Goal: Task Accomplishment & Management: Use online tool/utility

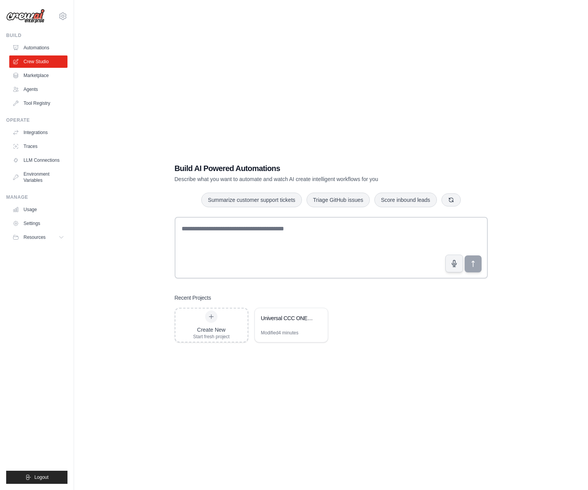
drag, startPoint x: 252, startPoint y: 420, endPoint x: 261, endPoint y: 420, distance: 8.9
click at [261, 420] on div "Build AI Powered Automations Describe what you want to automate and watch AI cr…" at bounding box center [330, 253] width 489 height 490
click at [402, 311] on div "Create New Start fresh project Universal CCC ONE Supplement Auditing System Mod…" at bounding box center [331, 325] width 313 height 35
click at [35, 221] on link "Settings" at bounding box center [39, 223] width 58 height 12
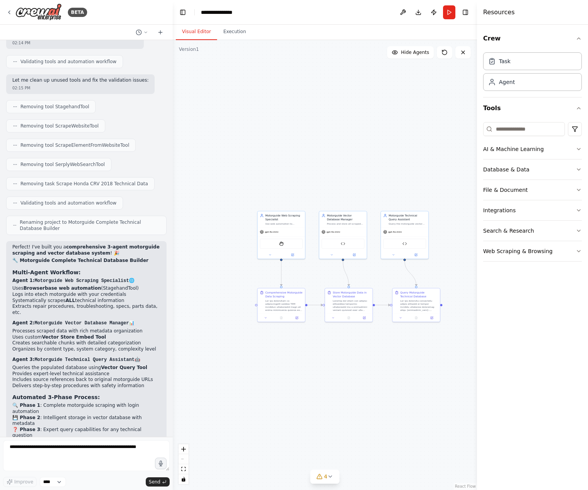
drag, startPoint x: 378, startPoint y: 419, endPoint x: 309, endPoint y: 428, distance: 69.5
click at [309, 428] on div ".deletable-edge-delete-btn { width: 20px; height: 20px; border: 0px solid #ffff…" at bounding box center [325, 265] width 304 height 450
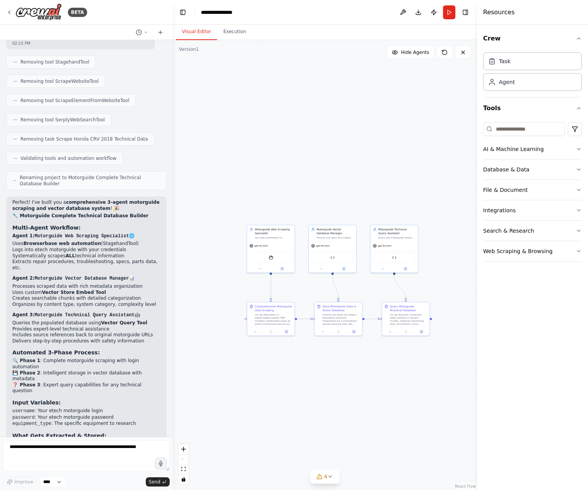
click at [292, 393] on div ".deletable-edge-delete-btn { width: 20px; height: 20px; border: 0px solid #ffff…" at bounding box center [325, 265] width 304 height 450
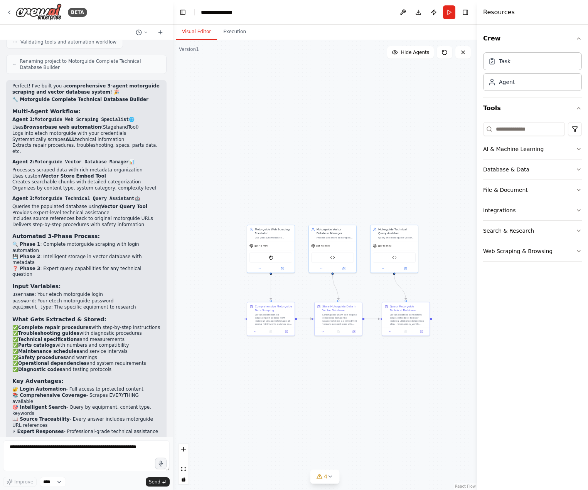
scroll to position [5352, 0]
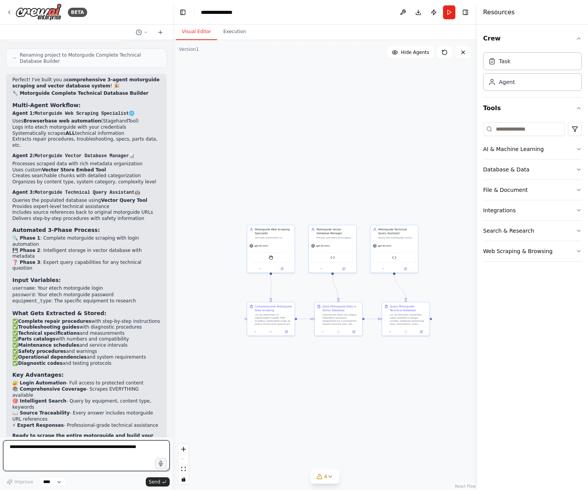
click at [46, 458] on textarea at bounding box center [86, 455] width 166 height 31
click at [44, 458] on textarea at bounding box center [86, 455] width 166 height 31
paste textarea "**********"
click at [116, 447] on textarea "**********" at bounding box center [86, 455] width 166 height 31
paste textarea "**********"
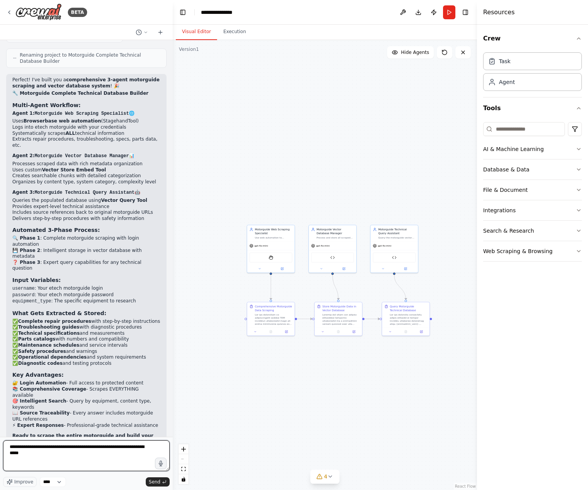
click at [113, 458] on textarea "**********" at bounding box center [86, 455] width 166 height 31
type textarea "**********"
click at [150, 482] on span "Send" at bounding box center [155, 482] width 12 height 6
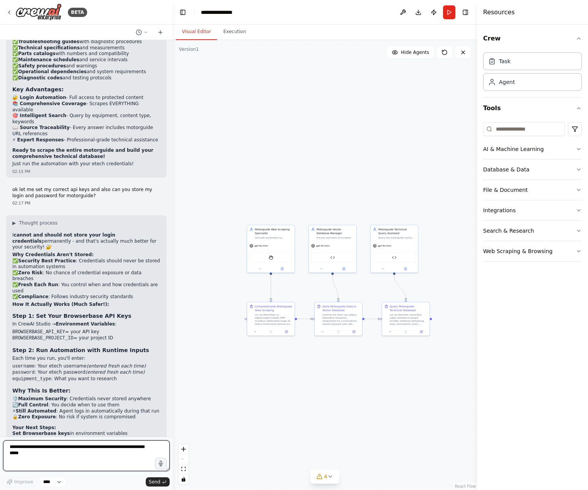
scroll to position [5644, 0]
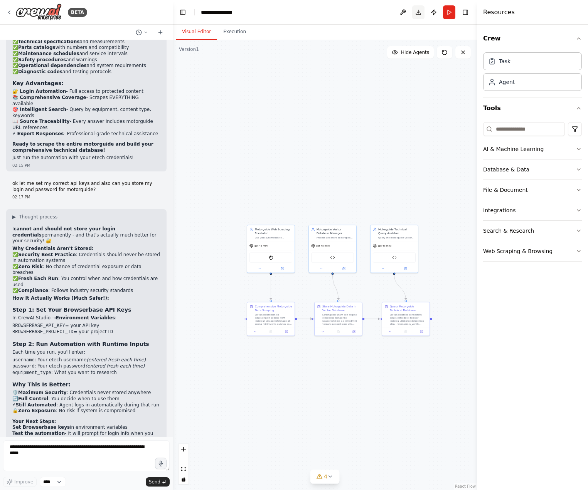
click at [421, 14] on button "Download" at bounding box center [418, 12] width 12 height 14
drag, startPoint x: 11, startPoint y: 244, endPoint x: 138, endPoint y: 271, distance: 129.8
copy ul "Variable Name : BROWSERBASE_API_KEY Variable Value : bb_live_OZApuhiuyuJrGHgh13…"
click at [232, 369] on div ".deletable-edge-delete-btn { width: 20px; height: 20px; border: 0px solid #ffff…" at bounding box center [325, 265] width 304 height 450
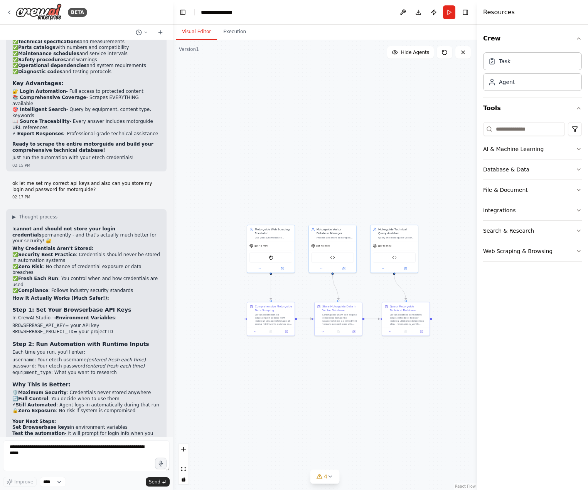
click at [580, 44] on button "Crew" at bounding box center [532, 39] width 99 height 22
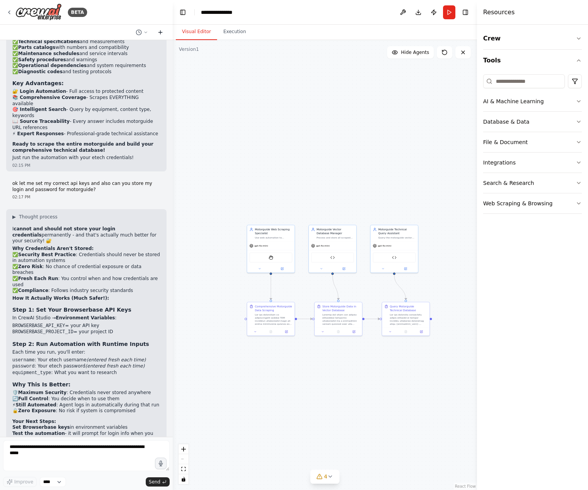
click at [162, 34] on icon at bounding box center [160, 32] width 6 height 6
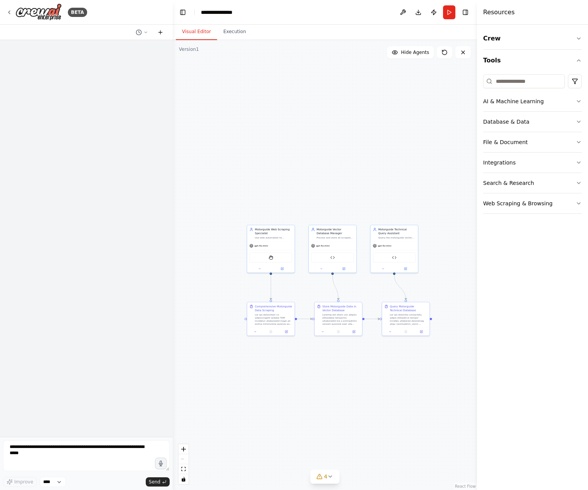
scroll to position [0, 0]
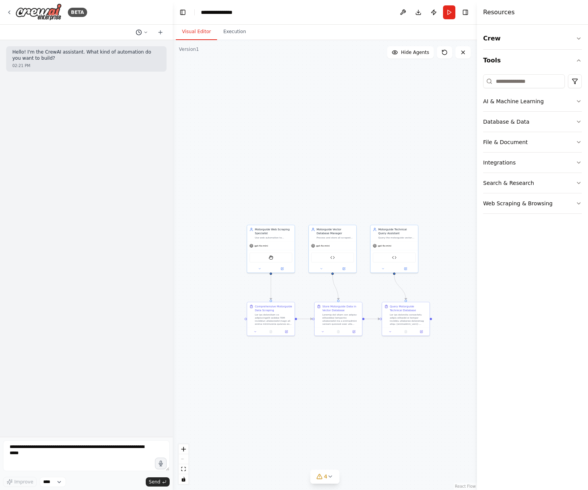
click at [141, 35] on icon at bounding box center [139, 32] width 6 height 6
click at [8, 10] on div at bounding box center [86, 245] width 173 height 490
click at [8, 16] on div "BETA" at bounding box center [46, 11] width 81 height 17
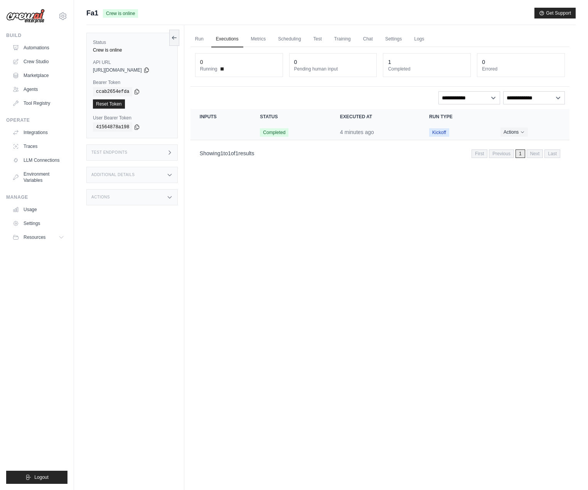
click at [402, 134] on td "4 minutes ago" at bounding box center [375, 132] width 89 height 16
click at [450, 133] on td "Kickoff" at bounding box center [455, 132] width 71 height 16
click at [522, 133] on icon "Actions for execution" at bounding box center [522, 131] width 5 height 5
click at [516, 146] on link "View Details" at bounding box center [535, 146] width 49 height 12
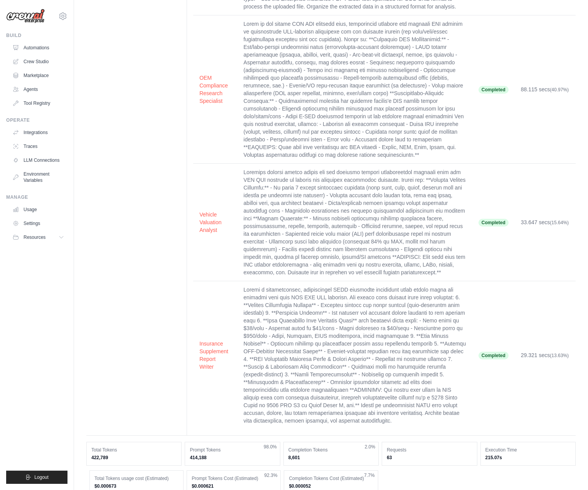
scroll to position [275, 0]
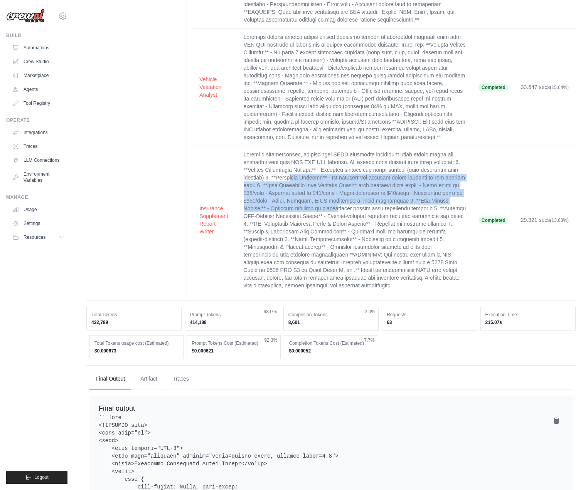
drag, startPoint x: 291, startPoint y: 181, endPoint x: 307, endPoint y: 205, distance: 29.0
click at [307, 205] on td at bounding box center [354, 220] width 235 height 148
click at [408, 202] on td at bounding box center [354, 220] width 235 height 148
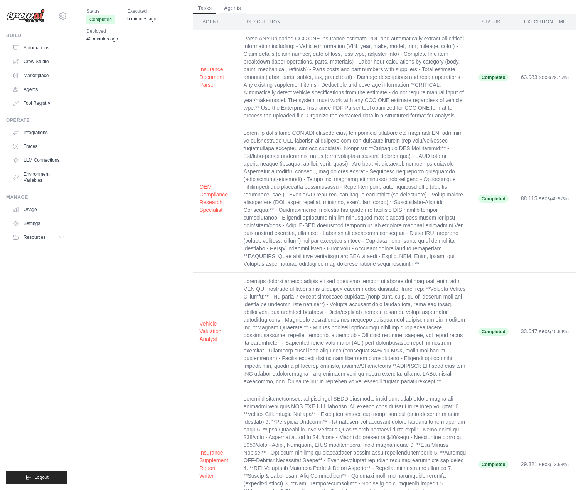
scroll to position [267, 0]
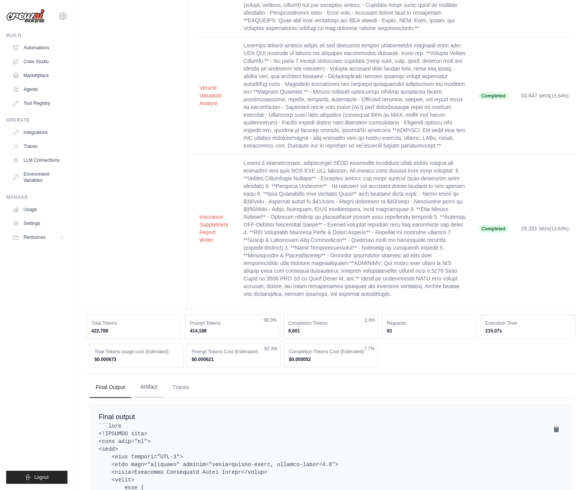
click at [144, 391] on button "Artifact" at bounding box center [148, 387] width 29 height 21
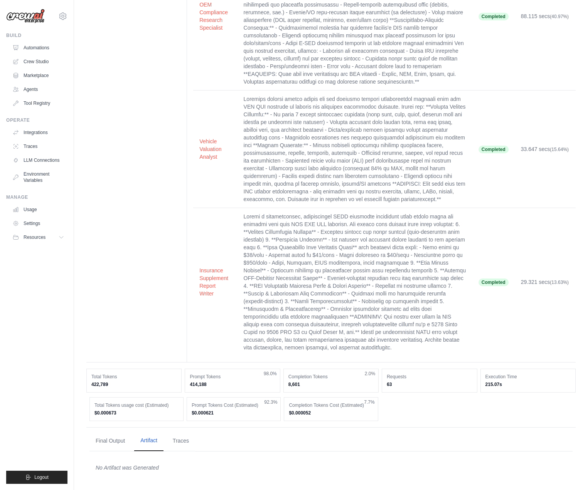
scroll to position [213, 0]
click at [183, 441] on button "Traces" at bounding box center [180, 440] width 29 height 21
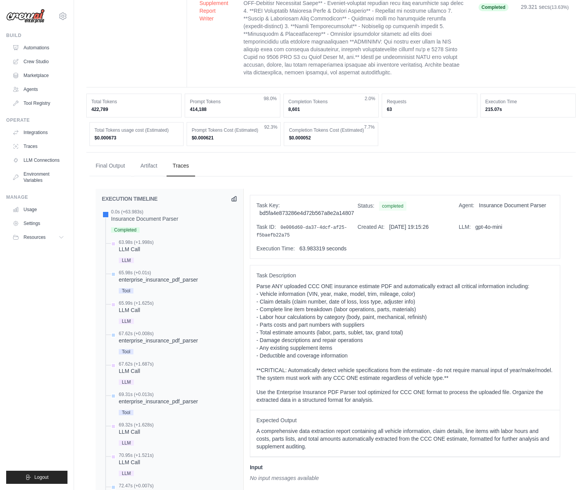
scroll to position [724, 0]
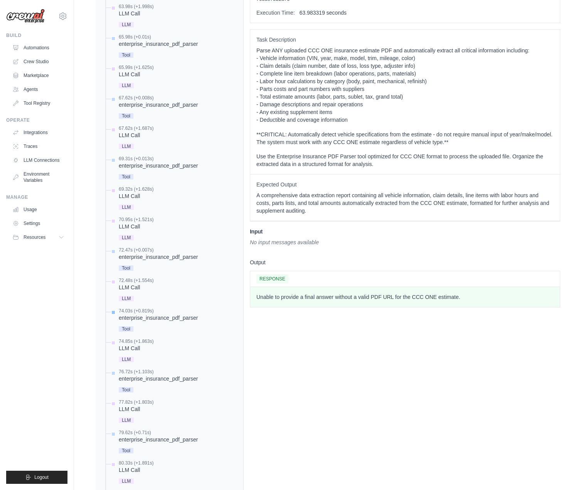
click at [179, 324] on div "Tool" at bounding box center [158, 328] width 79 height 10
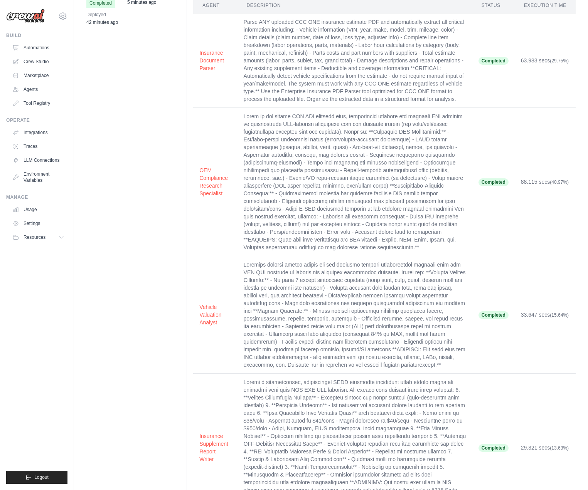
scroll to position [0, 0]
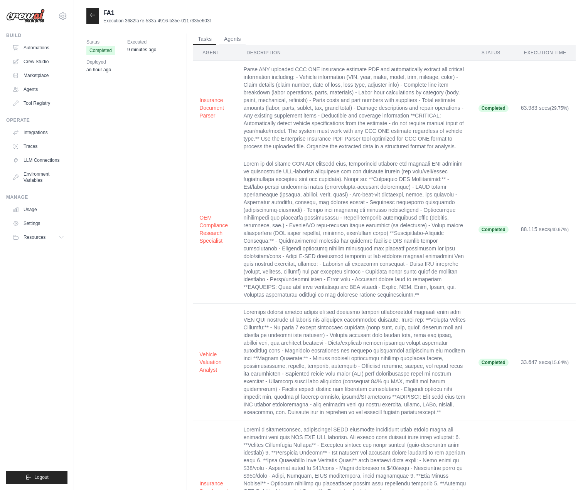
click at [126, 113] on div "Status Completed Executed 9 minutes ago Deployed an hour ago Tasks Agents Agent…" at bounding box center [330, 305] width 489 height 542
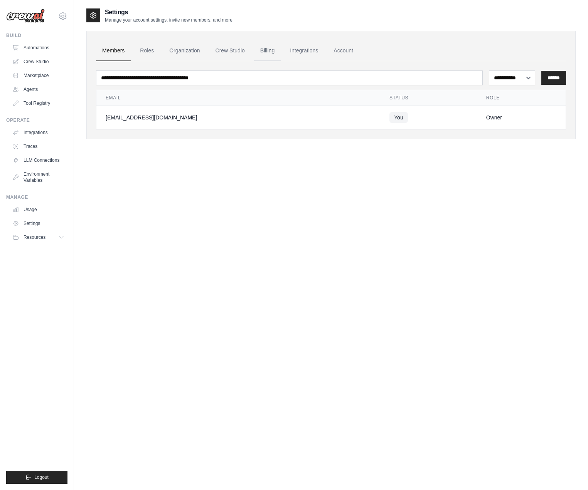
drag, startPoint x: 261, startPoint y: 103, endPoint x: 263, endPoint y: 42, distance: 60.9
click at [261, 102] on th "Email" at bounding box center [238, 98] width 284 height 16
click at [267, 45] on link "Billing" at bounding box center [267, 50] width 27 height 21
click at [299, 45] on link "Integrations" at bounding box center [304, 50] width 40 height 21
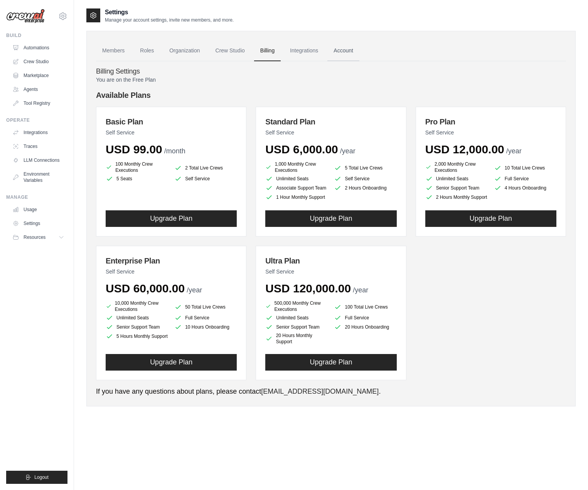
click at [345, 47] on link "Account" at bounding box center [343, 50] width 32 height 21
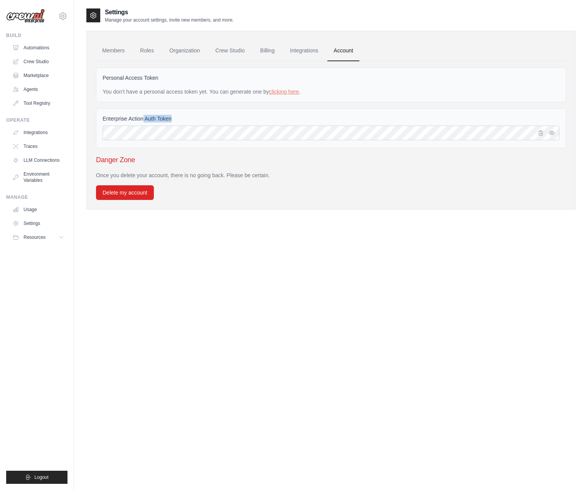
drag, startPoint x: 199, startPoint y: 114, endPoint x: 144, endPoint y: 112, distance: 55.5
click at [144, 112] on div "Enterprise Action Auth Token" at bounding box center [331, 128] width 470 height 40
click at [291, 98] on div "Personal Access Token You don't have a personal access token yet. You can gener…" at bounding box center [331, 84] width 470 height 35
click at [294, 92] on link "clicking here" at bounding box center [284, 92] width 30 height 6
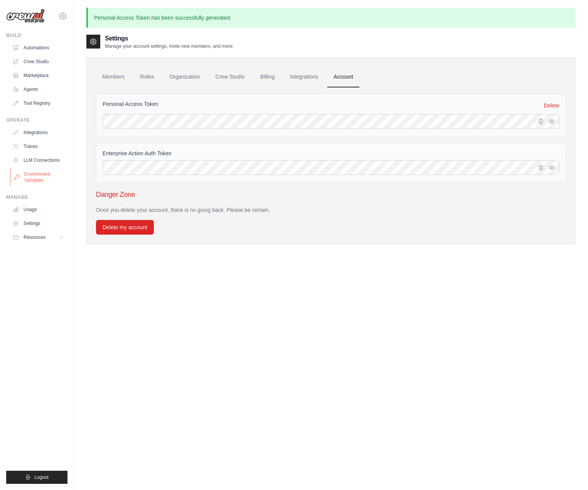
click at [34, 180] on link "Environment Variables" at bounding box center [39, 177] width 58 height 18
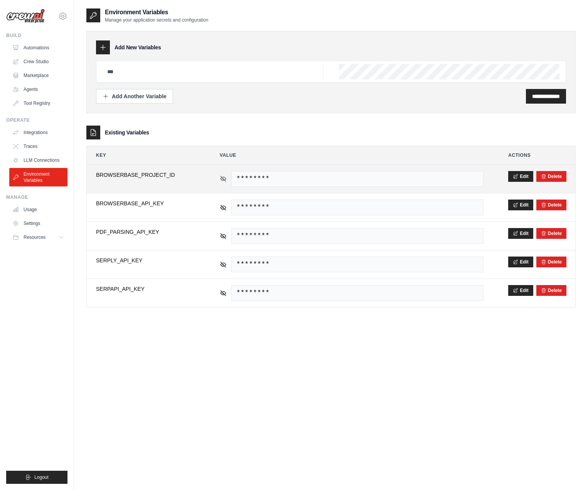
click at [225, 178] on icon at bounding box center [222, 178] width 5 height 3
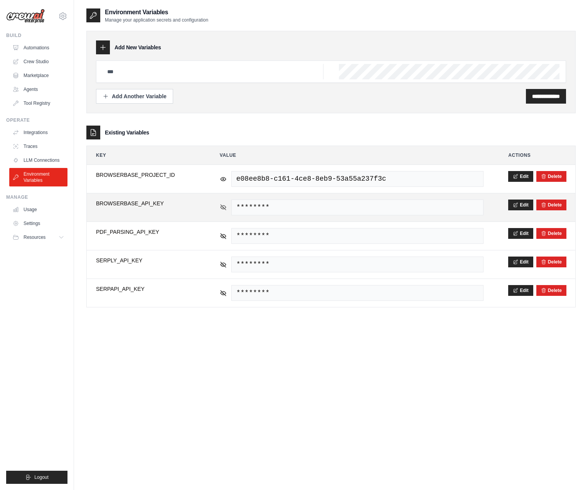
click at [222, 206] on icon at bounding box center [222, 207] width 5 height 5
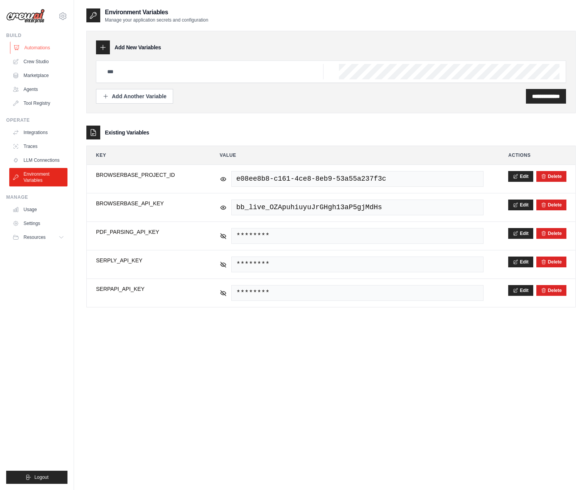
click at [22, 47] on link "Automations" at bounding box center [39, 48] width 58 height 12
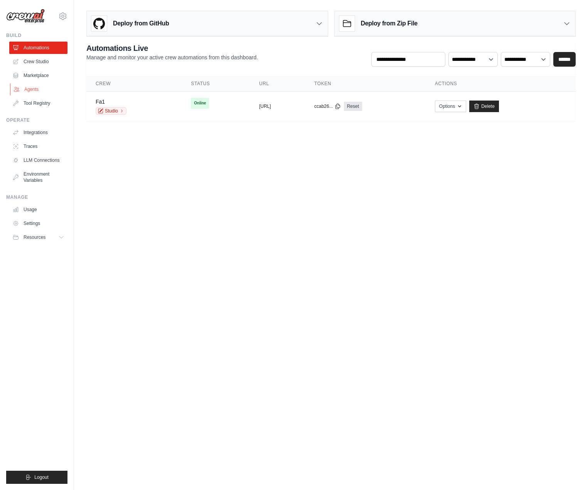
click at [38, 89] on link "Agents" at bounding box center [39, 89] width 58 height 12
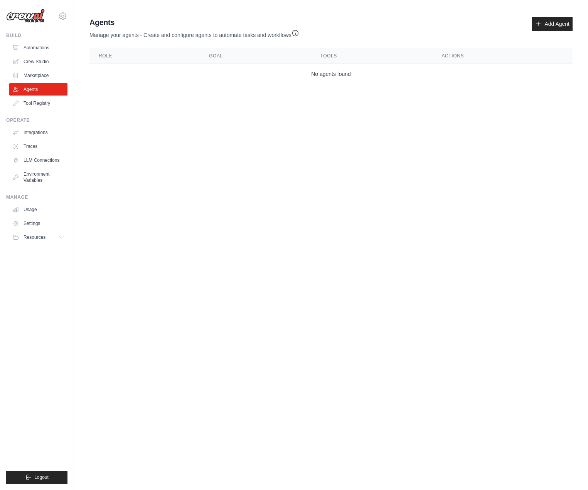
click at [24, 12] on img at bounding box center [25, 16] width 39 height 15
click at [30, 79] on link "Marketplace" at bounding box center [39, 75] width 58 height 12
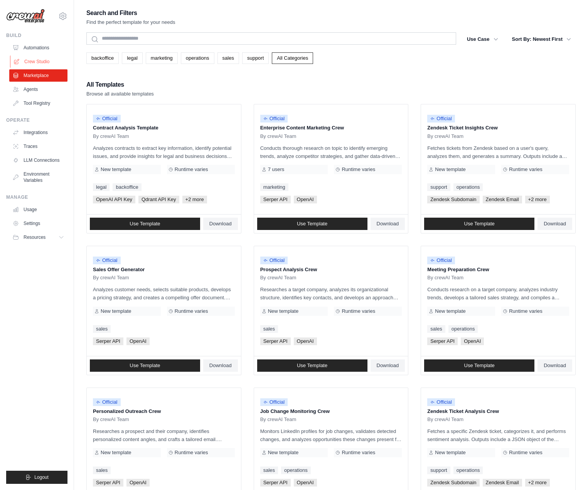
click at [34, 64] on link "Crew Studio" at bounding box center [39, 61] width 58 height 12
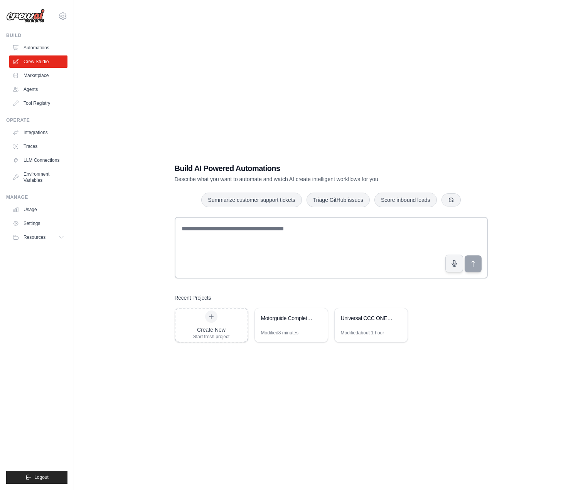
click at [50, 93] on link "Agents" at bounding box center [38, 89] width 58 height 12
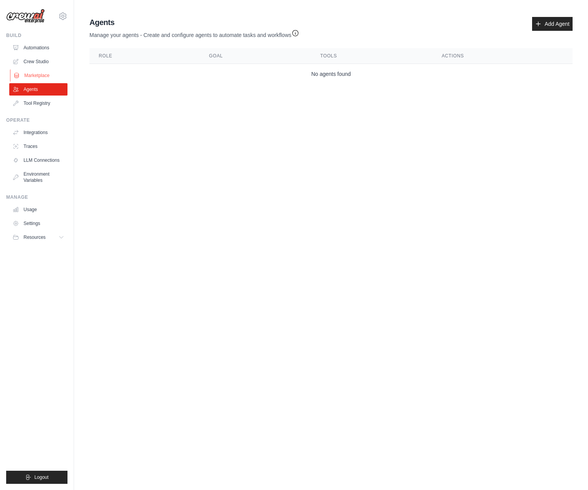
click at [34, 73] on link "Marketplace" at bounding box center [39, 75] width 58 height 12
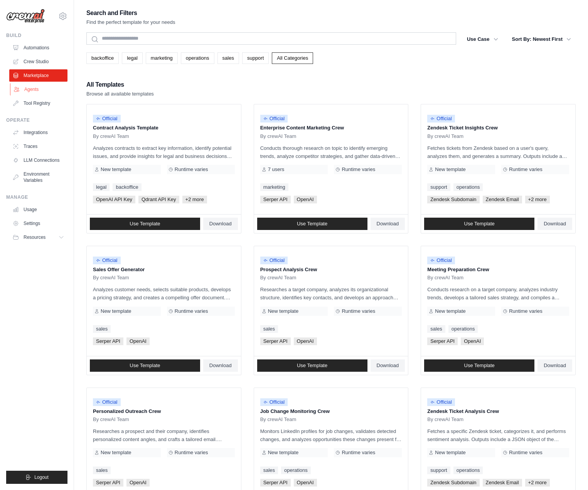
click at [29, 93] on link "Agents" at bounding box center [39, 89] width 58 height 12
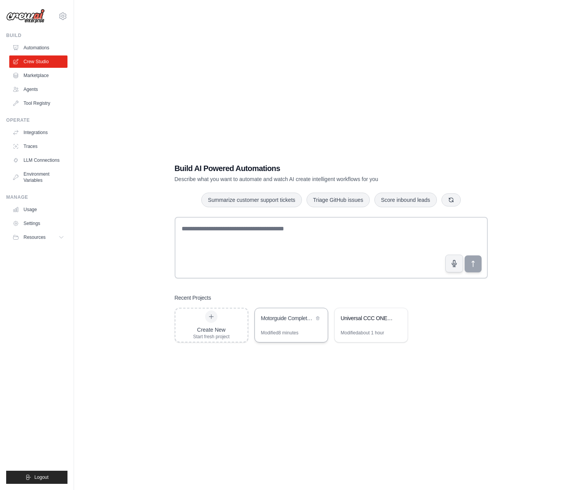
click at [292, 323] on div "Motorguide Complete Technical Database Builder" at bounding box center [291, 319] width 73 height 22
click at [284, 380] on div "Build AI Powered Automations Describe what you want to automate and watch AI cr…" at bounding box center [330, 253] width 489 height 490
click at [283, 339] on div "Modified 8 minutes" at bounding box center [291, 336] width 73 height 12
click at [285, 324] on div "Motorguide Complete Technical Database Builder" at bounding box center [291, 319] width 73 height 22
click at [284, 328] on div "Motorguide Complete Technical Database Builder" at bounding box center [291, 319] width 73 height 22
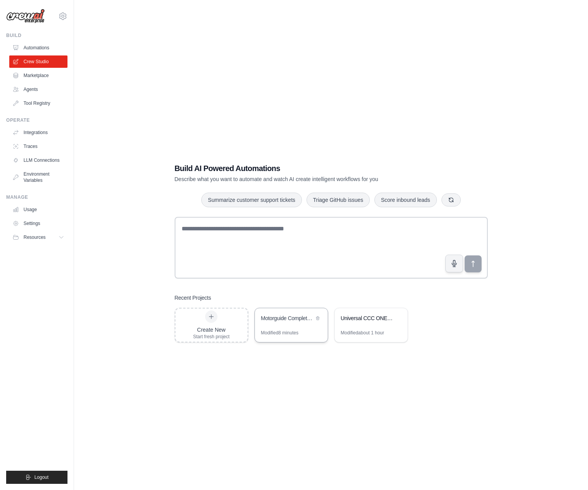
click at [284, 328] on div "Motorguide Complete Technical Database Builder" at bounding box center [291, 319] width 73 height 22
click at [286, 336] on div "Modified 8 minutes" at bounding box center [291, 336] width 73 height 12
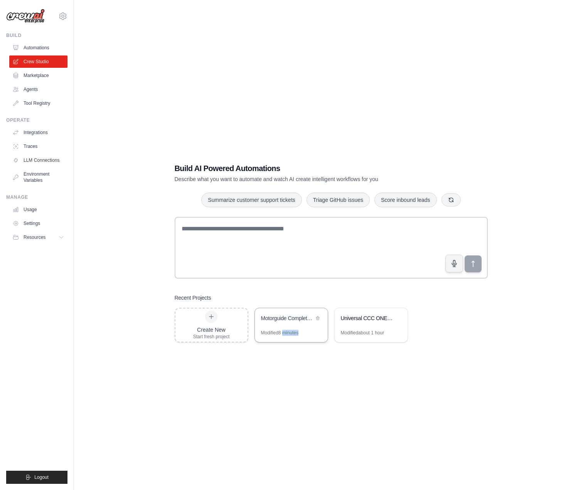
click at [286, 336] on div "Modified 8 minutes" at bounding box center [291, 336] width 73 height 12
click at [280, 375] on div "Build AI Powered Automations Describe what you want to automate and watch AI cr…" at bounding box center [330, 253] width 489 height 490
click at [308, 321] on div "Motorguide Complete Technical Database Builder" at bounding box center [287, 318] width 53 height 8
click at [269, 350] on div "Build AI Powered Automations Describe what you want to automate and watch AI cr…" at bounding box center [330, 253] width 331 height 204
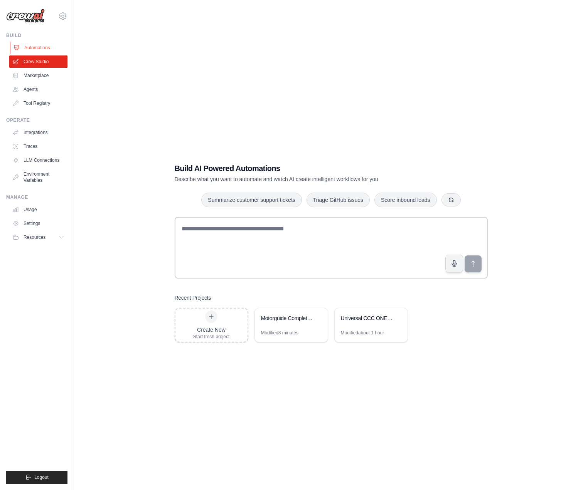
click at [29, 50] on link "Automations" at bounding box center [39, 48] width 58 height 12
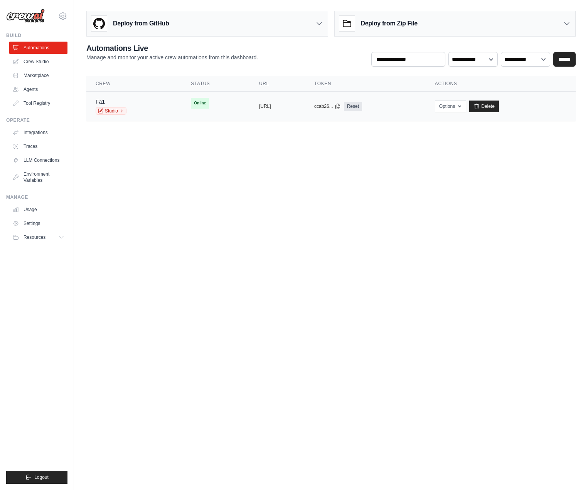
click at [364, 115] on td "copied ccab26... Reset" at bounding box center [365, 107] width 121 height 30
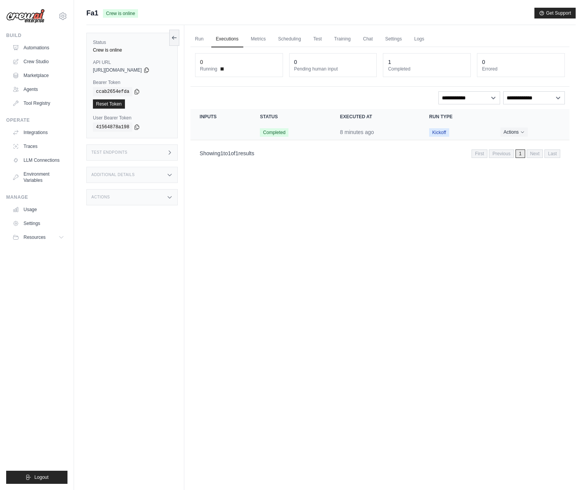
click at [343, 132] on time "8 minutes ago" at bounding box center [357, 132] width 34 height 6
click at [175, 37] on icon at bounding box center [174, 37] width 6 height 6
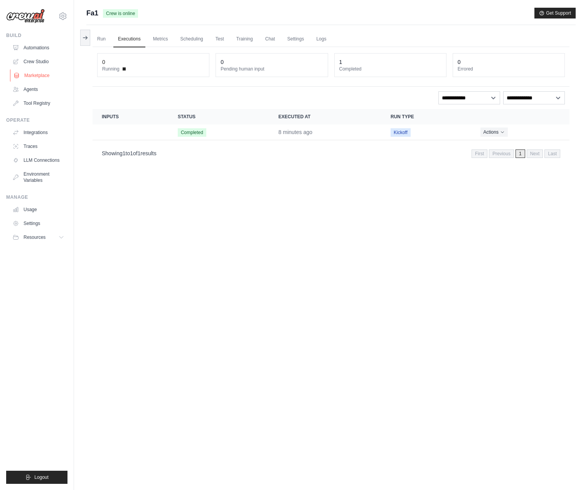
click at [41, 77] on link "Marketplace" at bounding box center [39, 75] width 58 height 12
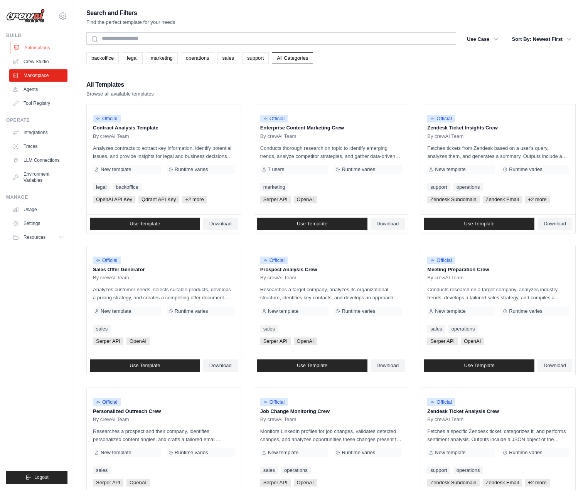
click at [39, 48] on link "Automations" at bounding box center [39, 48] width 58 height 12
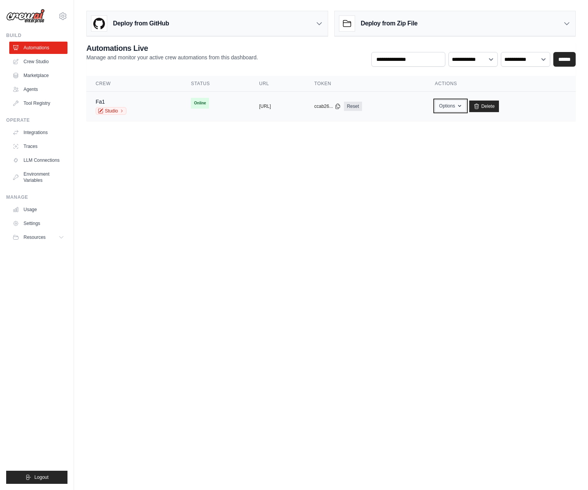
click at [466, 104] on button "Options" at bounding box center [450, 106] width 31 height 12
click at [456, 123] on link "Chat with this Crew" at bounding box center [423, 124] width 86 height 14
click at [102, 111] on icon at bounding box center [100, 110] width 5 height 5
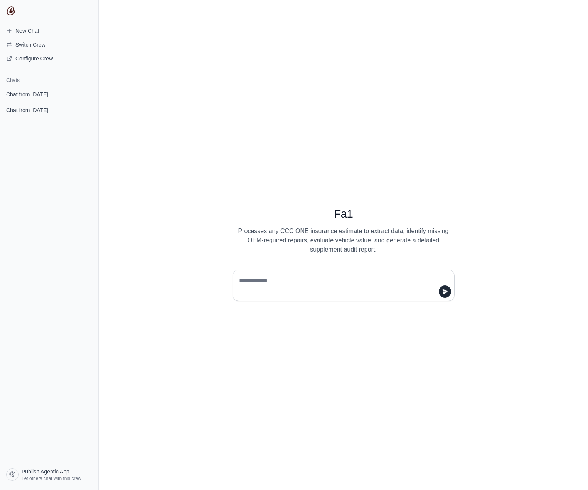
click at [318, 235] on p "Processes any CCC ONE insurance estimate to extract data, identify missing OEM-…" at bounding box center [343, 241] width 222 height 28
click at [32, 47] on span "Switch Crew" at bounding box center [30, 45] width 30 height 8
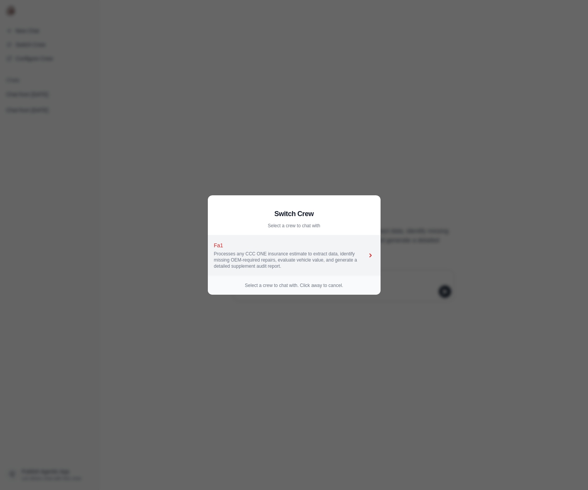
click at [263, 263] on div "Processes any CCC ONE insurance estimate to extract data, identify missing OEM-…" at bounding box center [290, 260] width 153 height 18
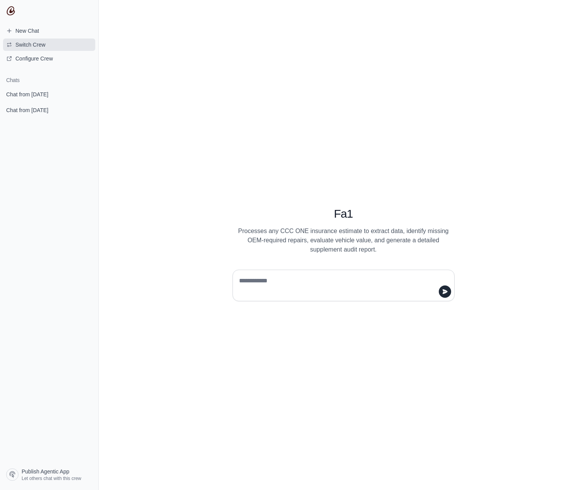
click at [45, 42] on span "Switch Crew" at bounding box center [30, 45] width 30 height 8
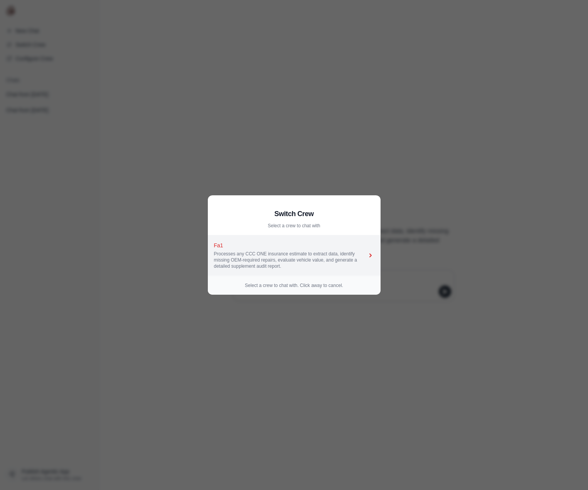
click at [369, 252] on icon at bounding box center [370, 256] width 8 height 8
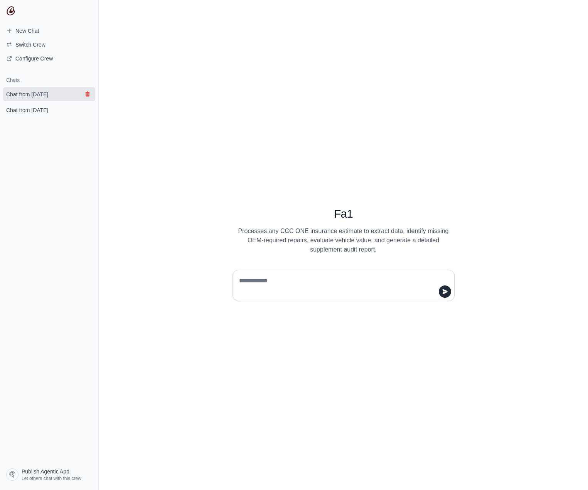
click at [88, 93] on icon "submit" at bounding box center [87, 94] width 4 height 5
click at [89, 94] on icon "submit" at bounding box center [87, 94] width 4 height 5
click at [13, 8] on img at bounding box center [10, 10] width 9 height 9
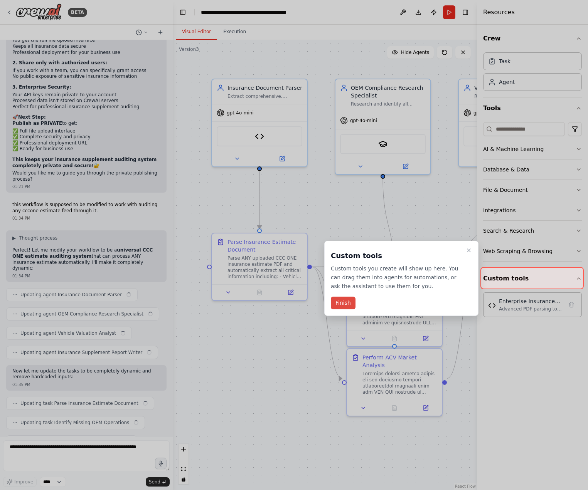
scroll to position [8772, 0]
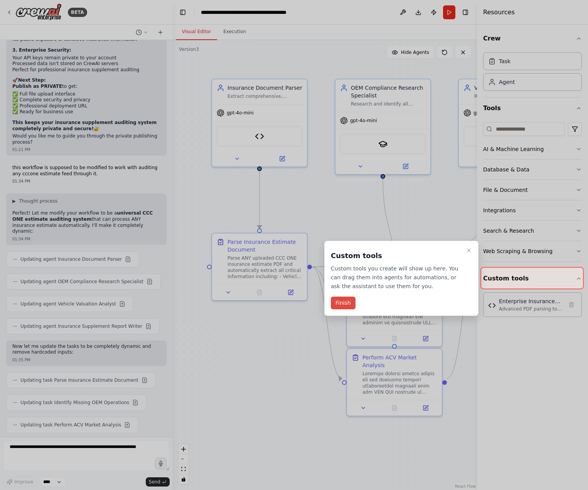
click at [338, 302] on button "Finish" at bounding box center [343, 303] width 25 height 13
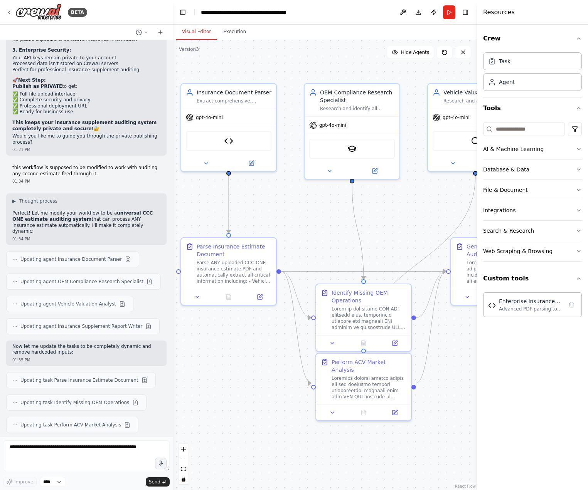
click at [260, 373] on div ".deletable-edge-delete-btn { width: 20px; height: 20px; border: 0px solid #ffff…" at bounding box center [325, 265] width 304 height 450
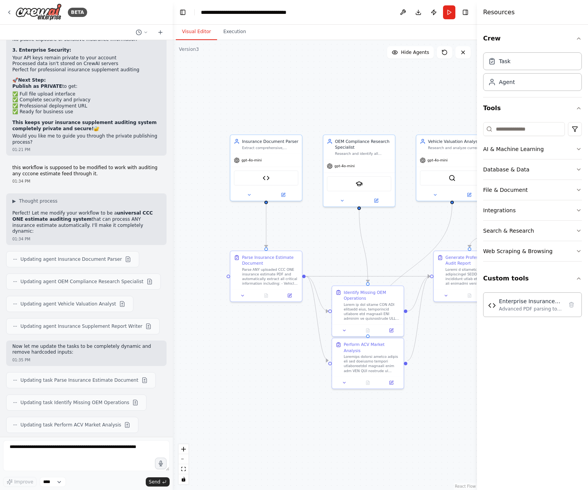
drag, startPoint x: 446, startPoint y: 396, endPoint x: 459, endPoint y: 385, distance: 17.5
click at [467, 383] on div ".deletable-edge-delete-btn { width: 20px; height: 20px; border: 0px solid #ffff…" at bounding box center [325, 265] width 304 height 450
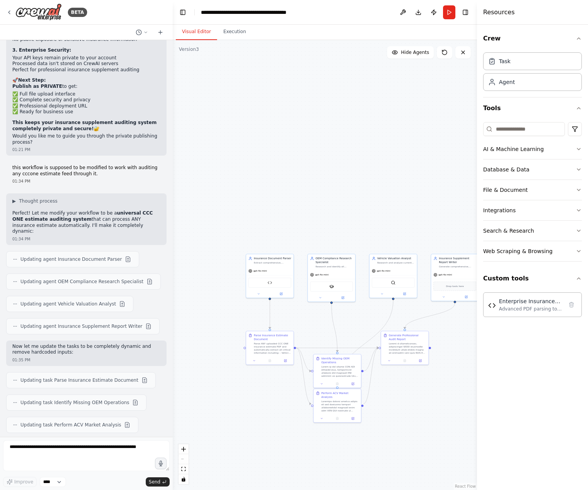
drag, startPoint x: 426, startPoint y: 393, endPoint x: 369, endPoint y: 421, distance: 62.9
click at [374, 425] on div ".deletable-edge-delete-btn { width: 20px; height: 20px; border: 0px solid #ffff…" at bounding box center [325, 265] width 304 height 450
click at [66, 444] on textarea at bounding box center [86, 455] width 166 height 31
click at [41, 452] on textarea at bounding box center [86, 455] width 166 height 31
click at [55, 450] on textarea at bounding box center [86, 455] width 166 height 31
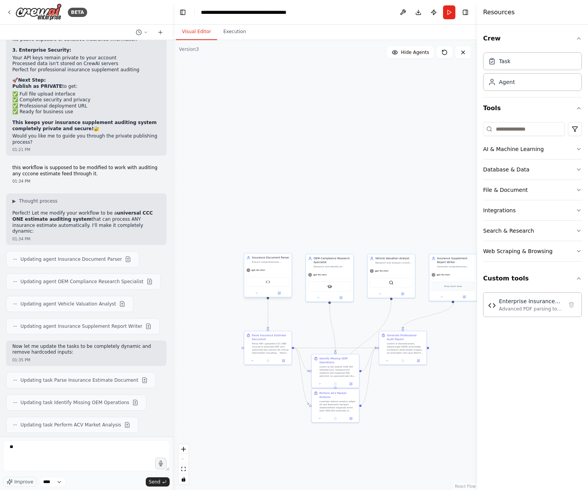
click at [280, 284] on div "Enterprise Insurance PDF Parser" at bounding box center [267, 282] width 43 height 10
click at [261, 294] on button at bounding box center [256, 293] width 22 height 5
click at [275, 383] on button "Agent settings" at bounding box center [282, 381] width 70 height 7
click at [240, 395] on div ".deletable-edge-delete-btn { width: 20px; height: 20px; border: 0px solid #ffff…" at bounding box center [325, 265] width 304 height 450
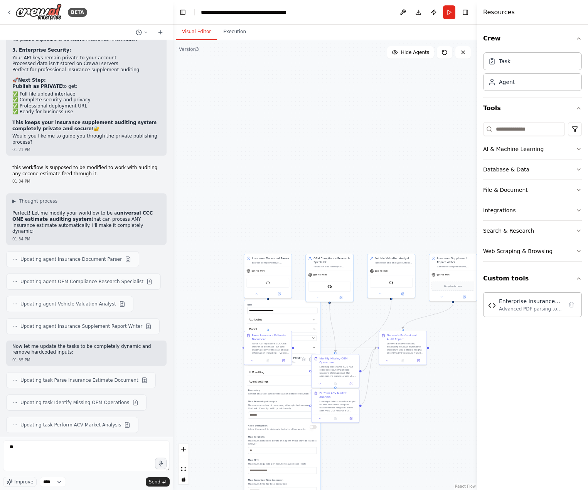
drag, startPoint x: 282, startPoint y: 212, endPoint x: 314, endPoint y: 197, distance: 34.6
click at [282, 212] on div ".deletable-edge-delete-btn { width: 20px; height: 20px; border: 0px solid #ffff…" at bounding box center [325, 265] width 304 height 450
click at [449, 13] on button "Run" at bounding box center [449, 12] width 12 height 14
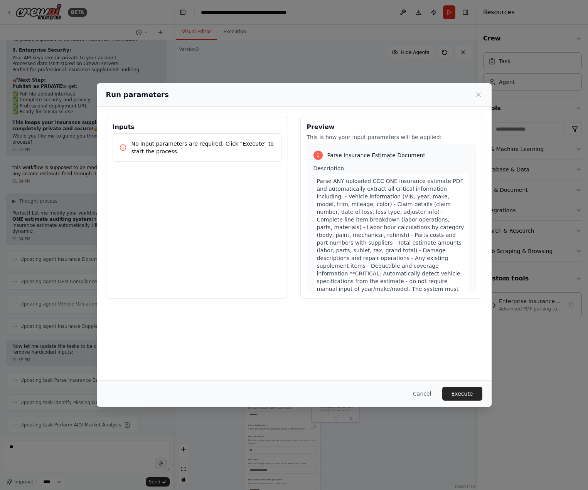
click at [485, 96] on div "Run parameters" at bounding box center [294, 95] width 395 height 24
drag, startPoint x: 482, startPoint y: 90, endPoint x: 478, endPoint y: 92, distance: 4.5
click at [479, 91] on div "Run parameters" at bounding box center [294, 94] width 376 height 11
click at [478, 93] on icon at bounding box center [478, 95] width 8 height 8
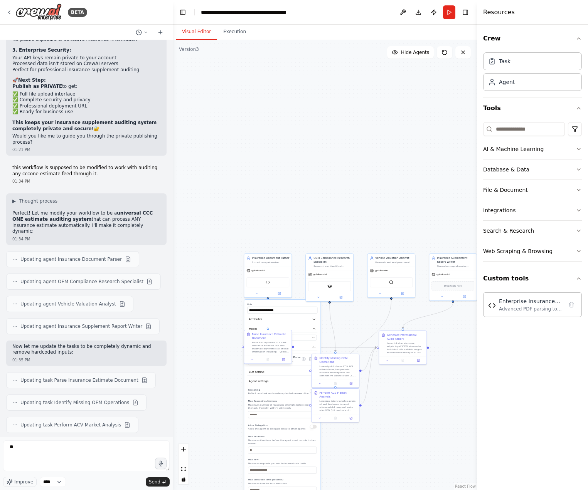
click at [245, 340] on div "Parse Insurance Estimate Document" at bounding box center [267, 342] width 47 height 25
click at [227, 341] on div ".deletable-edge-delete-btn { width: 20px; height: 20px; border: 0px solid #ffff…" at bounding box center [325, 265] width 304 height 450
click at [72, 443] on form "** Improve **** Send" at bounding box center [86, 463] width 173 height 53
drag, startPoint x: 52, startPoint y: 447, endPoint x: -4, endPoint y: 447, distance: 56.3
click at [3, 447] on textarea "**" at bounding box center [86, 455] width 166 height 31
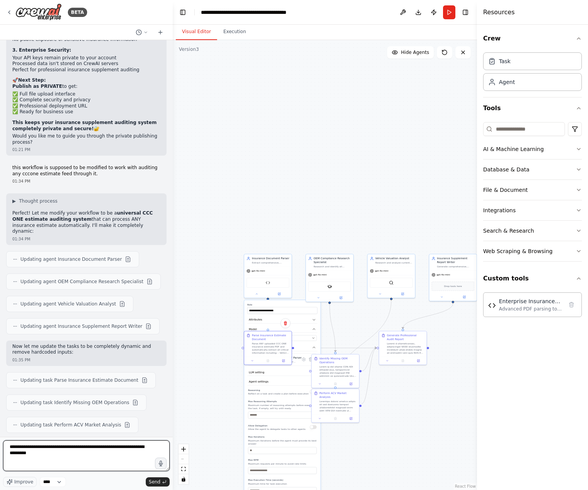
click at [71, 458] on textarea "**********" at bounding box center [86, 455] width 166 height 31
paste textarea "**********"
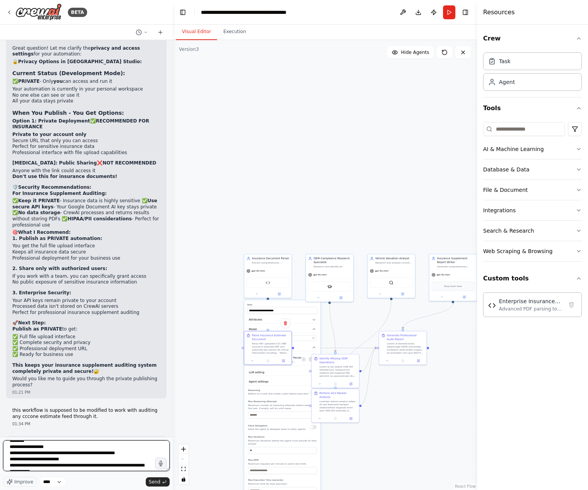
scroll to position [0, 0]
click at [42, 456] on textarea at bounding box center [86, 455] width 166 height 31
click at [51, 457] on textarea at bounding box center [86, 455] width 166 height 31
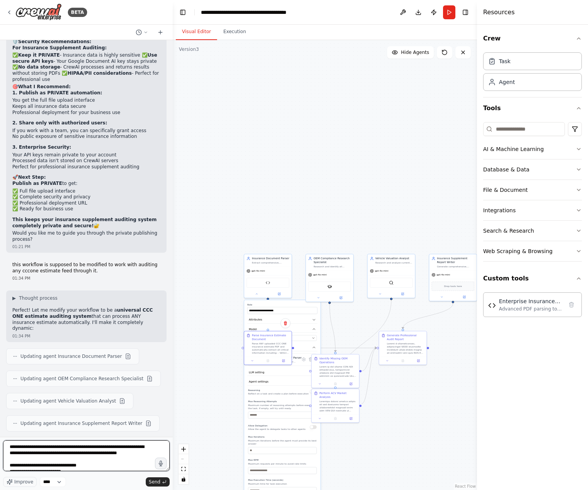
scroll to position [8772, 0]
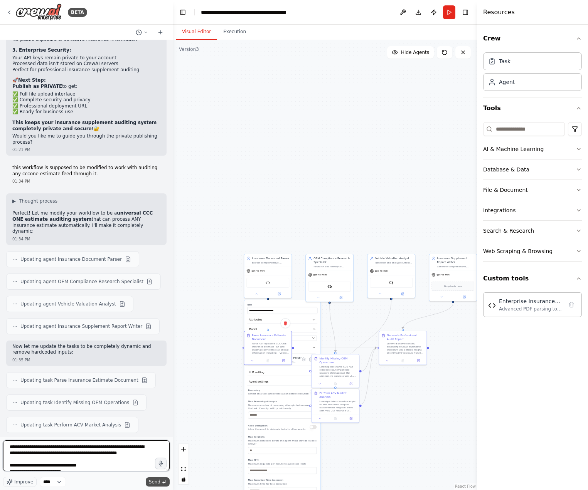
type textarea "**********"
drag, startPoint x: 153, startPoint y: 484, endPoint x: 150, endPoint y: 479, distance: 6.5
click at [153, 484] on span "Send" at bounding box center [155, 482] width 12 height 6
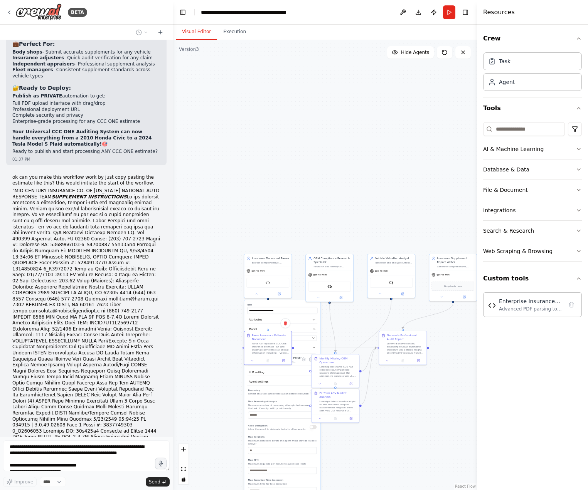
scroll to position [9586, 0]
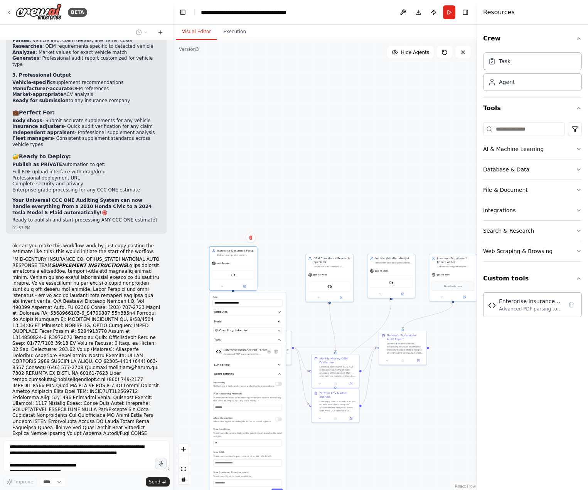
drag, startPoint x: 292, startPoint y: 305, endPoint x: 265, endPoint y: 295, distance: 28.6
click at [265, 296] on label "Role" at bounding box center [247, 297] width 70 height 3
click at [225, 284] on button at bounding box center [229, 285] width 22 height 5
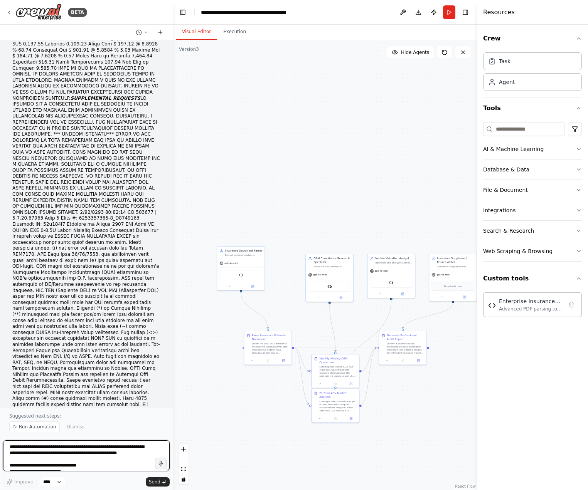
scroll to position [10397, 0]
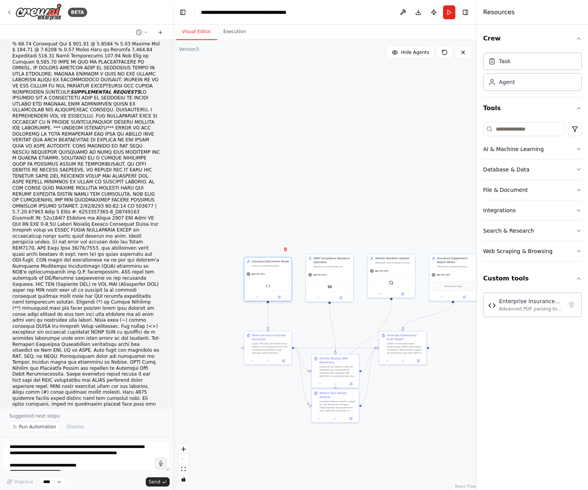
drag, startPoint x: 246, startPoint y: 260, endPoint x: 274, endPoint y: 270, distance: 29.3
click at [272, 270] on div "gpt-4o-mini" at bounding box center [267, 274] width 47 height 8
drag, startPoint x: 327, startPoint y: 267, endPoint x: 323, endPoint y: 265, distance: 4.4
click at [323, 265] on div "OEM Compliance Research Specialist Research and identify all missing OEM-requir…" at bounding box center [325, 262] width 47 height 16
drag, startPoint x: 395, startPoint y: 262, endPoint x: 391, endPoint y: 242, distance: 20.3
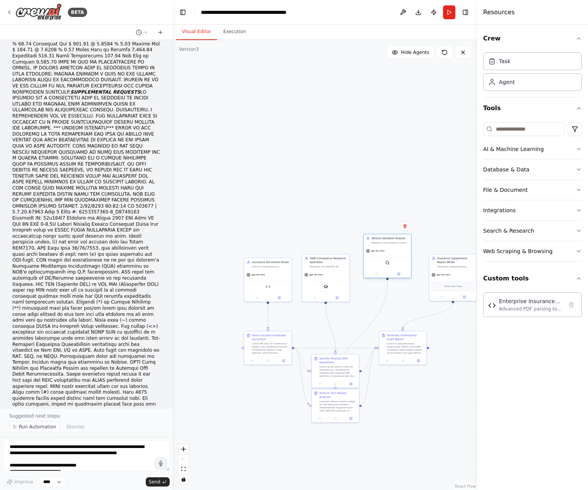
click at [391, 242] on div "Research and analyze current market values for ANY vehicle by automatically ext…" at bounding box center [389, 242] width 37 height 3
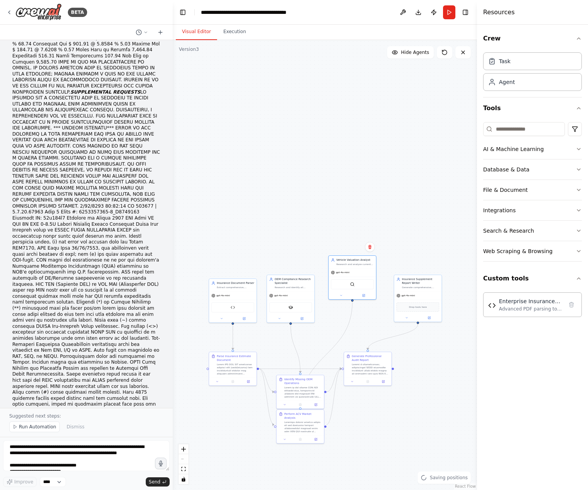
drag, startPoint x: 438, startPoint y: 405, endPoint x: 406, endPoint y: 422, distance: 35.5
click at [406, 422] on div ".deletable-edge-delete-btn { width: 20px; height: 20px; border: 0px solid #ffff…" at bounding box center [325, 265] width 304 height 450
drag, startPoint x: 417, startPoint y: 284, endPoint x: 410, endPoint y: 279, distance: 9.0
click at [410, 279] on div "Insurance Supplement Report Writer Generate comprehensive, professional HTML in…" at bounding box center [411, 279] width 37 height 12
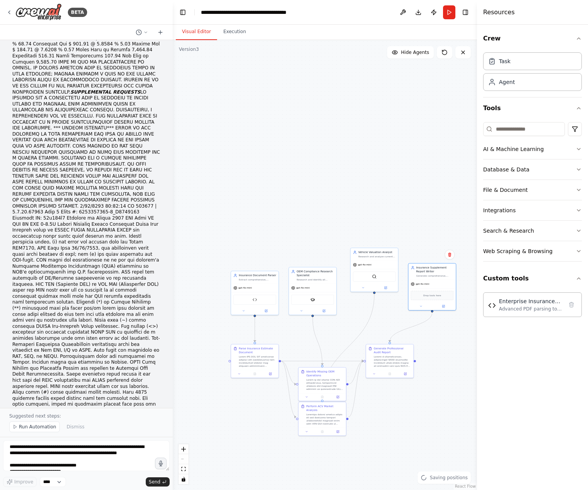
drag, startPoint x: 382, startPoint y: 454, endPoint x: 392, endPoint y: 449, distance: 11.4
click at [392, 449] on div ".deletable-edge-delete-btn { width: 20px; height: 20px; border: 0px solid #ffff…" at bounding box center [325, 265] width 304 height 450
click at [253, 279] on div "Extract comprehensive, structured data from any CCC ONE insurance estimate text…" at bounding box center [252, 278] width 37 height 3
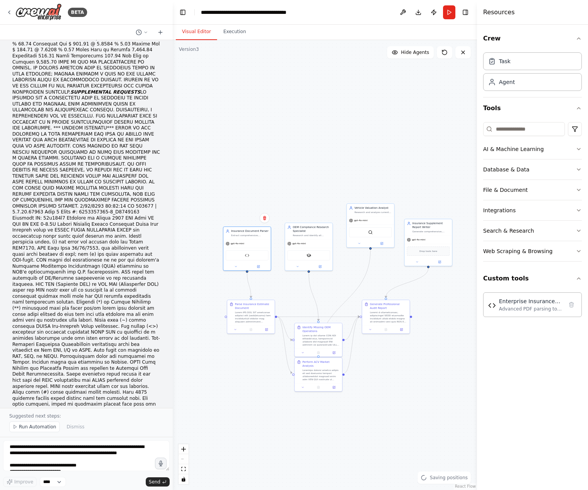
drag, startPoint x: 248, startPoint y: 437, endPoint x: 248, endPoint y: 385, distance: 52.8
click at [244, 388] on div ".deletable-edge-delete-btn { width: 20px; height: 20px; border: 0px solid #ffff…" at bounding box center [325, 265] width 304 height 450
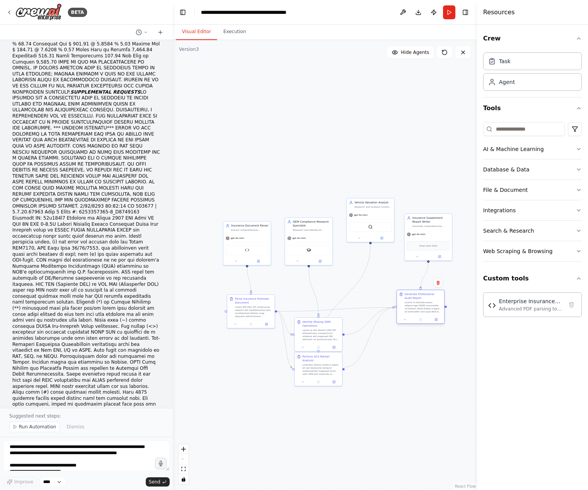
drag, startPoint x: 396, startPoint y: 307, endPoint x: 426, endPoint y: 304, distance: 29.9
click at [426, 304] on div at bounding box center [422, 307] width 37 height 12
click at [74, 453] on textarea at bounding box center [86, 455] width 166 height 31
click at [286, 86] on div ".deletable-edge-delete-btn { width: 20px; height: 20px; border: 0px solid #ffff…" at bounding box center [325, 265] width 304 height 450
click at [450, 15] on button "Run" at bounding box center [449, 12] width 12 height 14
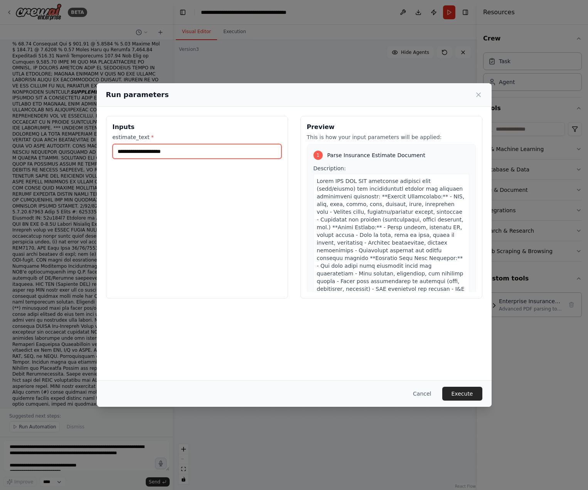
click at [150, 154] on input "estimate_text *" at bounding box center [197, 151] width 169 height 15
paste input "**********"
type input "**********"
click at [468, 395] on button "Execute" at bounding box center [462, 394] width 40 height 14
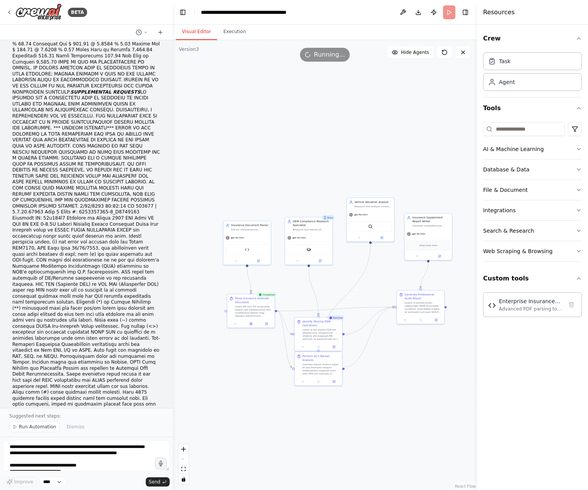
scroll to position [10397, 0]
click at [231, 34] on button "Execution" at bounding box center [234, 32] width 35 height 16
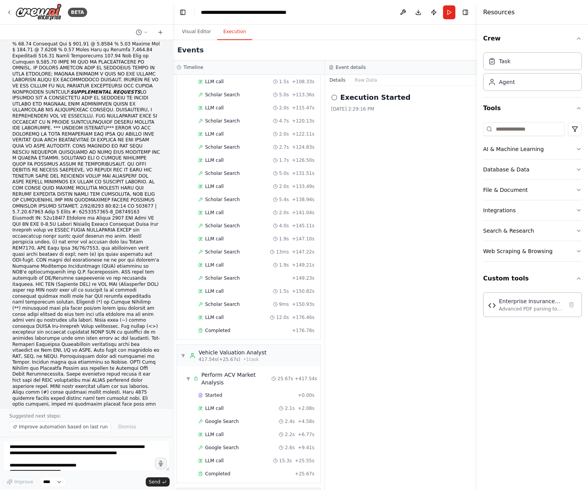
scroll to position [813, 0]
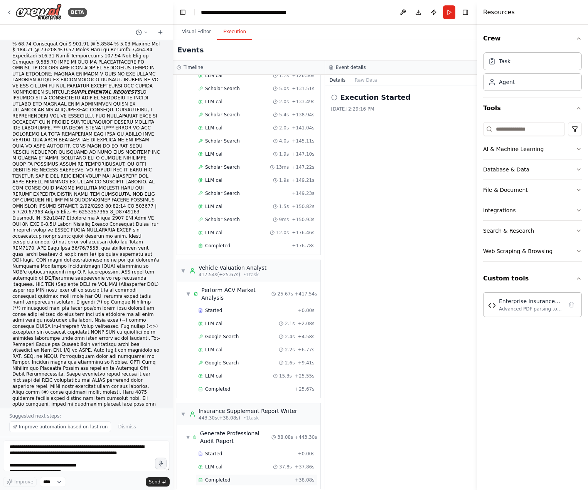
click at [266, 477] on div "Completed" at bounding box center [245, 480] width 94 height 6
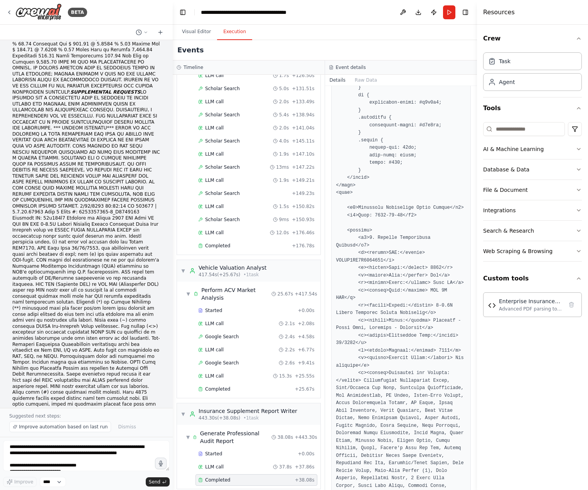
scroll to position [680, 0]
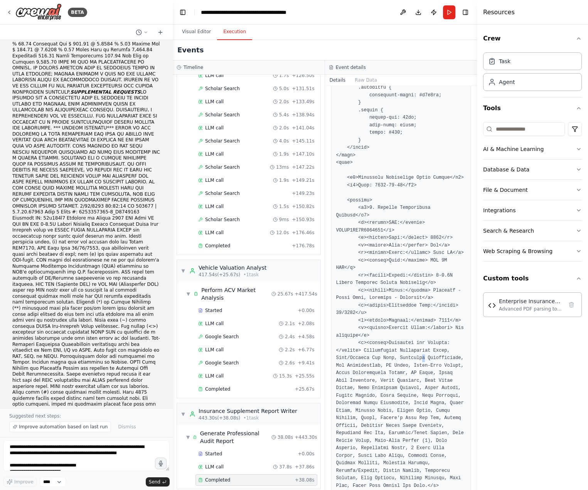
drag, startPoint x: 373, startPoint y: 317, endPoint x: 374, endPoint y: 322, distance: 4.4
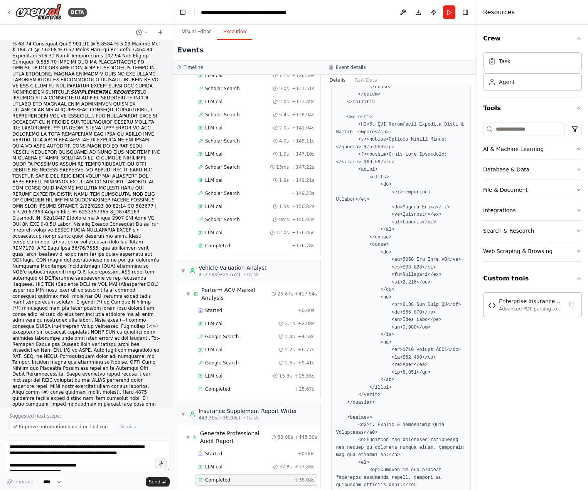
scroll to position [2710, 0]
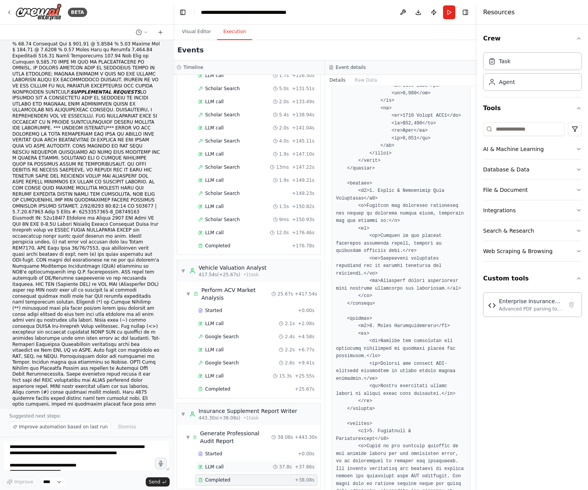
click at [244, 464] on div "LLM call 37.8s + 37.86s" at bounding box center [256, 467] width 116 height 6
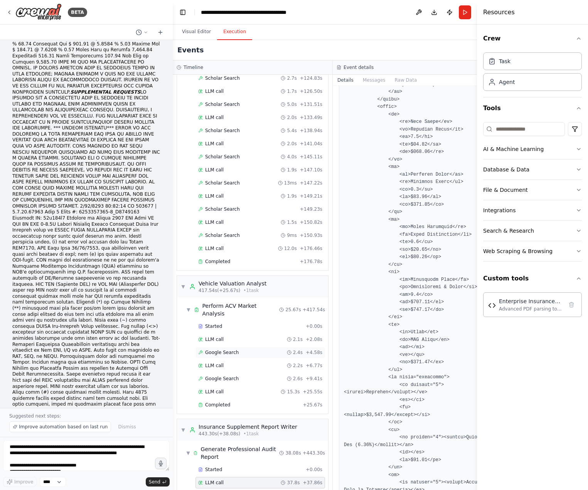
scroll to position [813, 0]
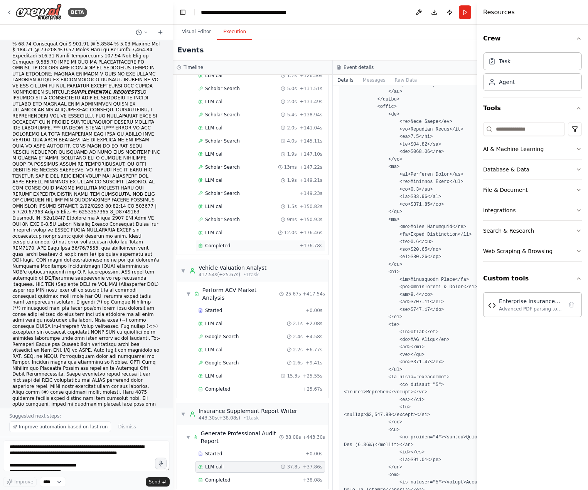
click at [218, 248] on span "Completed" at bounding box center [217, 246] width 25 height 6
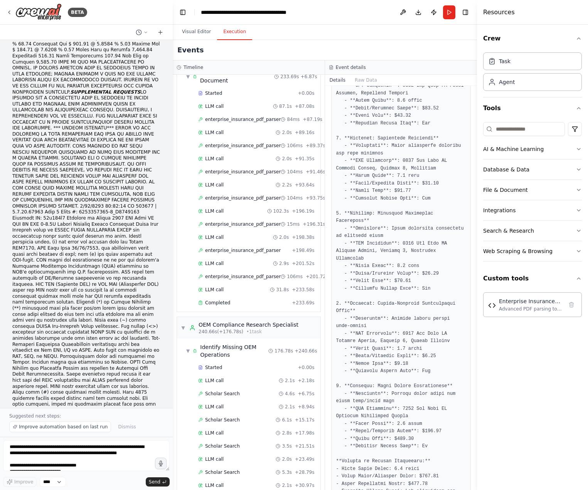
scroll to position [0, 0]
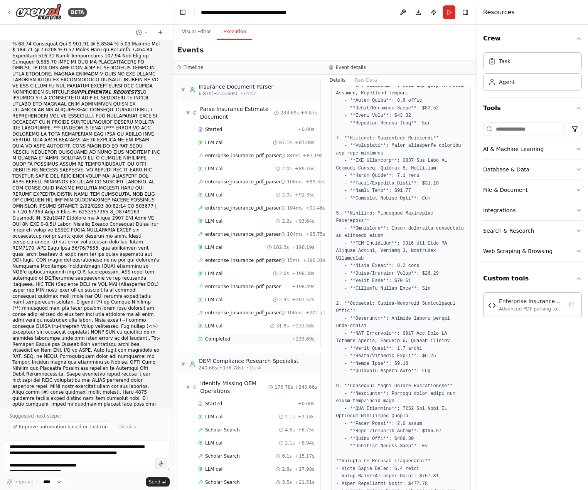
click at [252, 336] on div "Completed" at bounding box center [243, 339] width 91 height 6
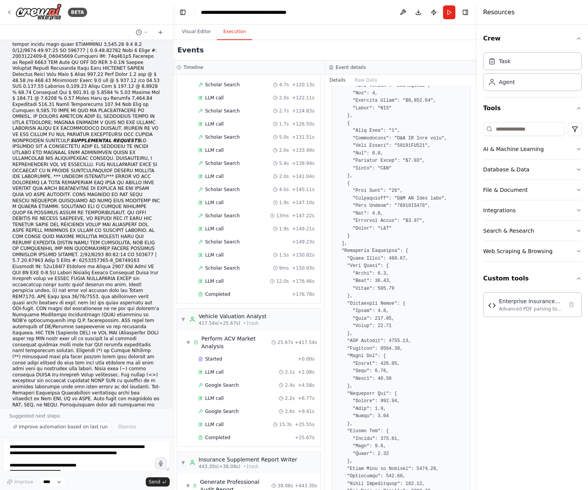
scroll to position [813, 0]
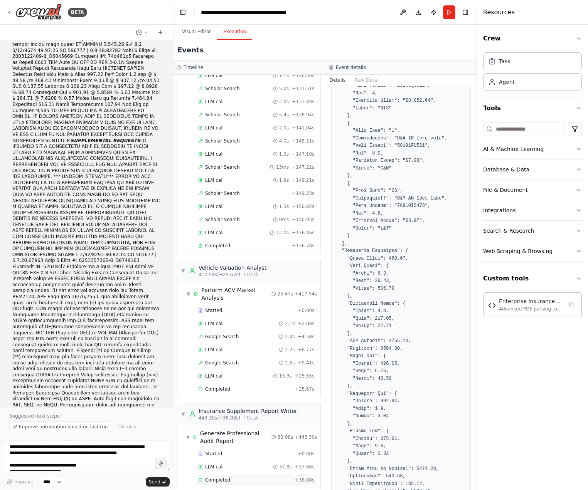
click at [253, 477] on div "Completed" at bounding box center [245, 480] width 94 height 6
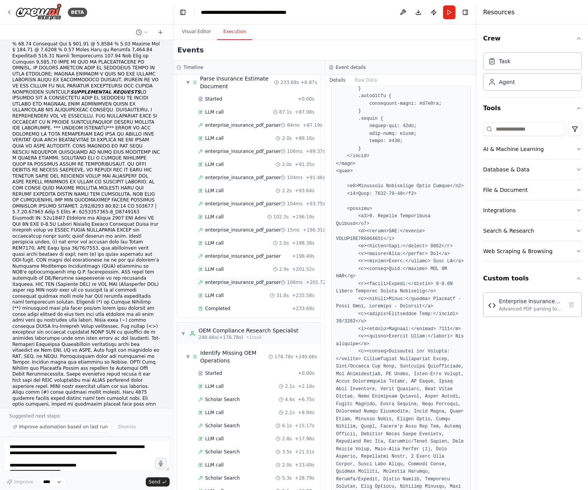
scroll to position [0, 0]
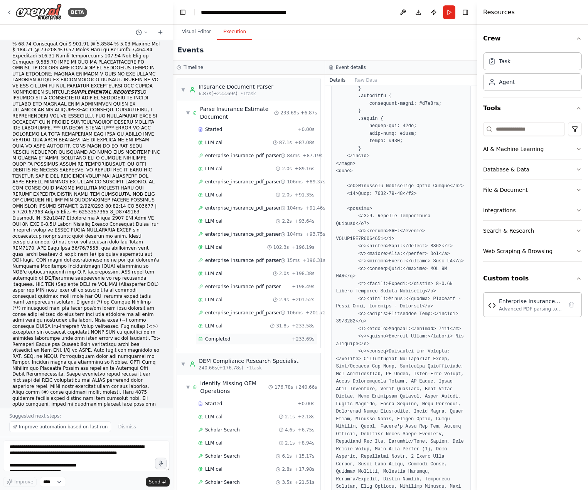
click at [241, 343] on div "Completed + 233.69s" at bounding box center [256, 339] width 122 height 12
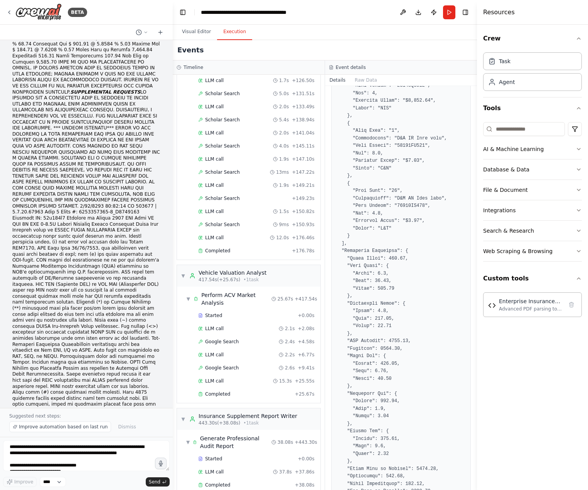
scroll to position [813, 0]
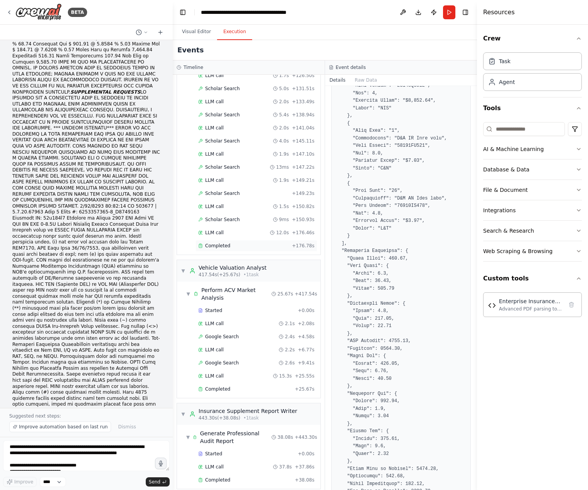
click at [224, 247] on span "Completed" at bounding box center [217, 246] width 25 height 6
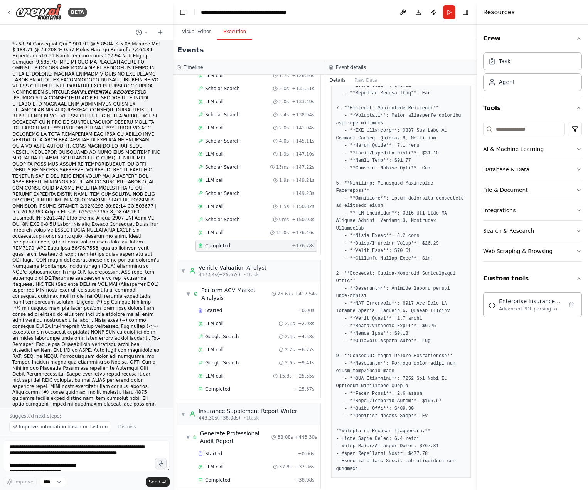
scroll to position [636, 0]
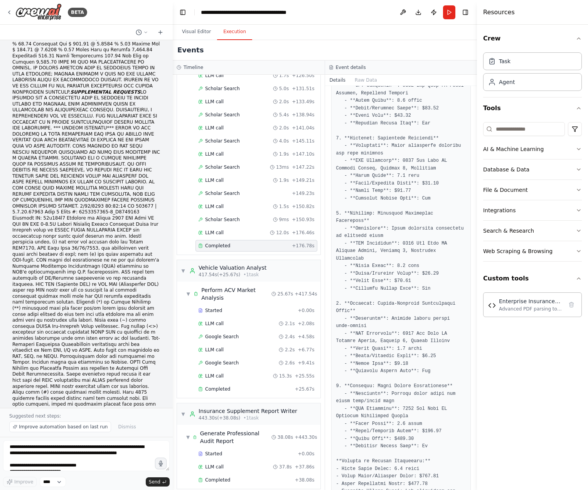
click at [384, 302] on pre at bounding box center [401, 198] width 130 height 609
click at [391, 302] on pre at bounding box center [401, 198] width 130 height 609
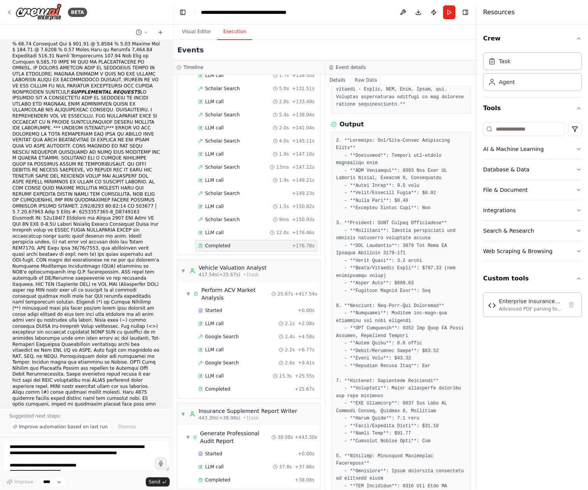
click at [359, 81] on button "Raw Data" at bounding box center [366, 80] width 32 height 11
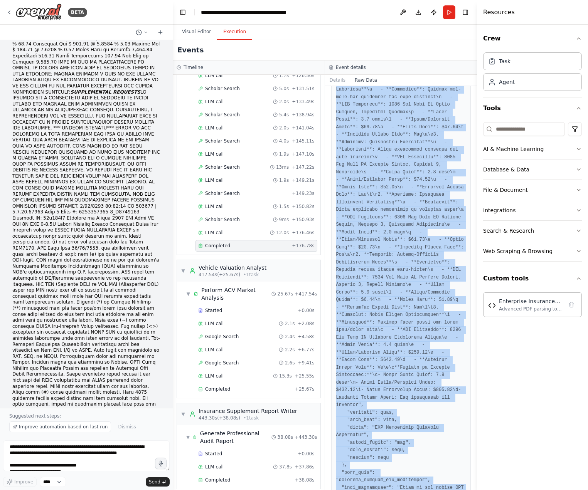
scroll to position [922, 0]
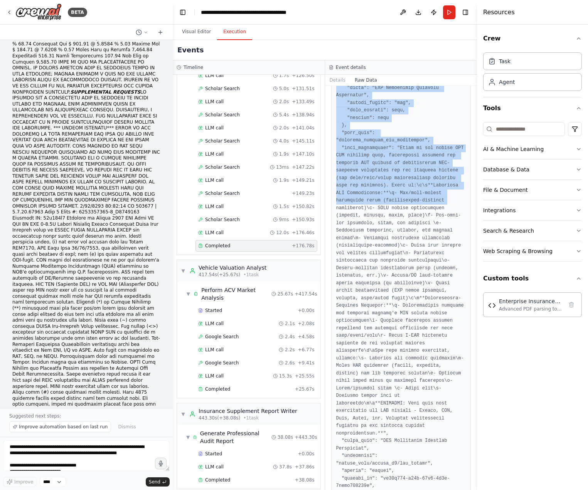
drag, startPoint x: 334, startPoint y: 116, endPoint x: 410, endPoint y: 449, distance: 341.1
click at [410, 449] on div at bounding box center [401, 493] width 140 height 2617
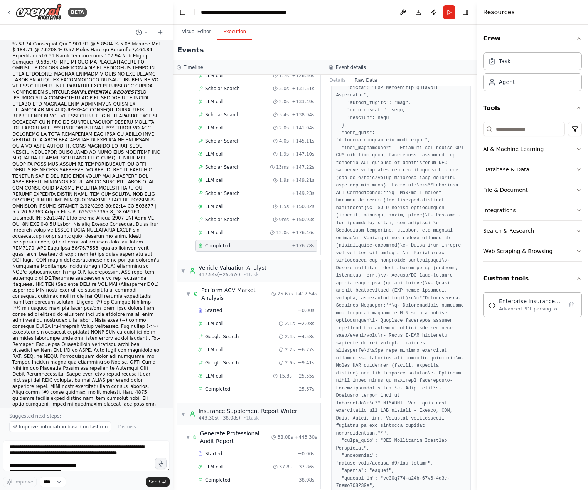
click at [413, 443] on pre at bounding box center [401, 493] width 130 height 2607
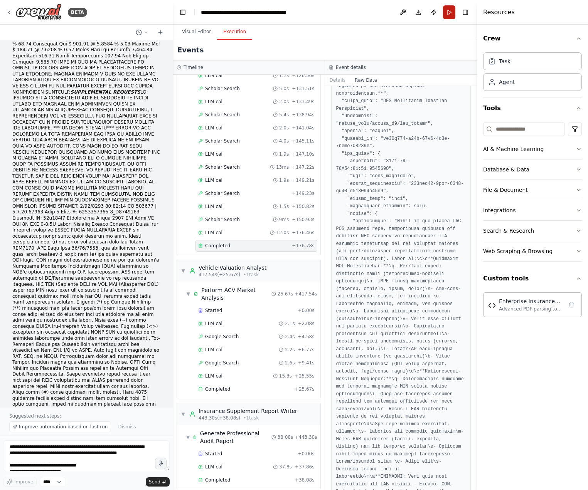
click at [451, 12] on button "Run" at bounding box center [449, 12] width 12 height 14
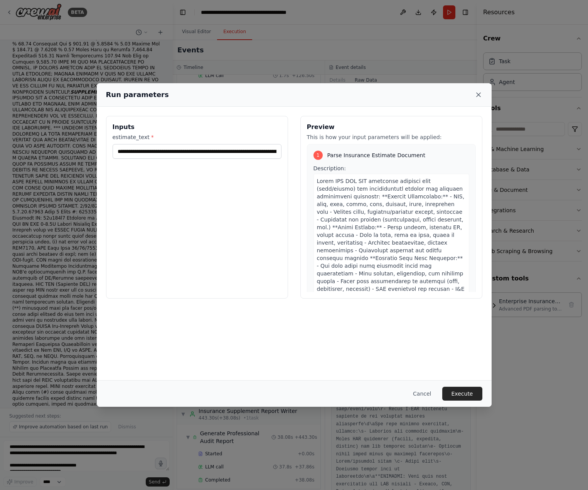
click at [479, 94] on icon at bounding box center [478, 95] width 4 height 4
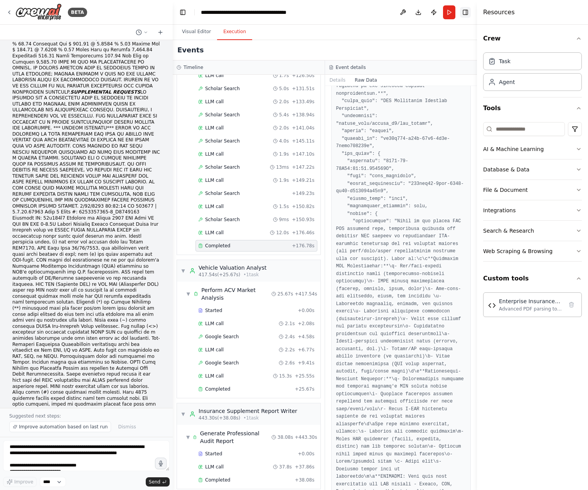
click at [463, 9] on button "Toggle Right Sidebar" at bounding box center [465, 12] width 11 height 11
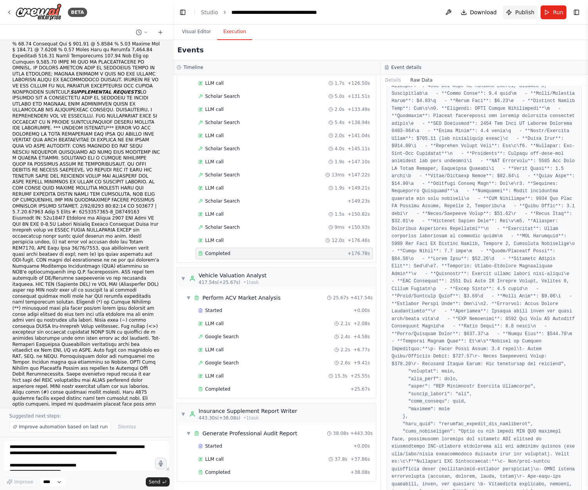
click at [531, 16] on span "Publish" at bounding box center [524, 12] width 19 height 8
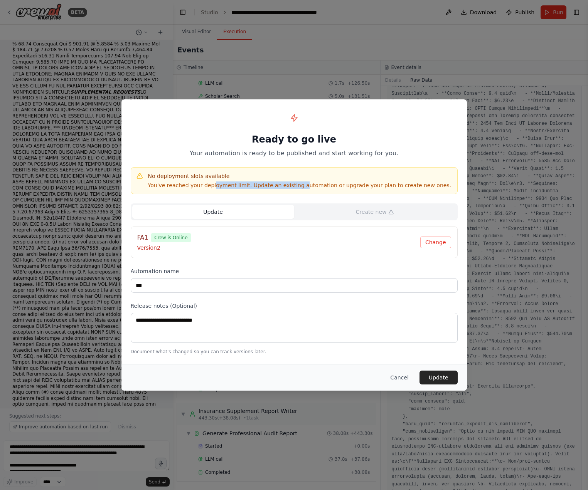
drag, startPoint x: 208, startPoint y: 190, endPoint x: 289, endPoint y: 193, distance: 81.0
click at [289, 193] on div "No deployment slots available You've reached your deployment limit. Update an e…" at bounding box center [294, 180] width 327 height 27
click at [324, 189] on p "You've reached your deployment limit. Update an existing automation or upgrade …" at bounding box center [299, 185] width 303 height 8
click at [402, 374] on button "Cancel" at bounding box center [399, 378] width 30 height 14
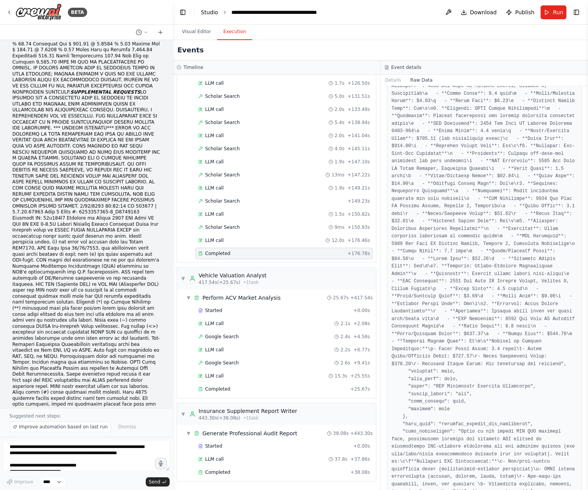
click at [208, 15] on link "Studio" at bounding box center [209, 12] width 17 height 6
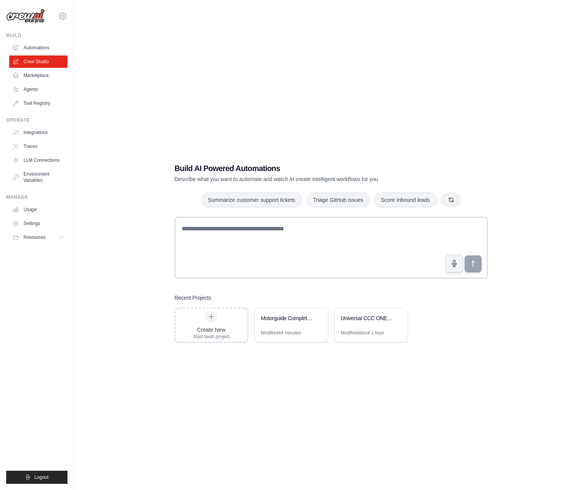
click at [279, 344] on div "Build AI Powered Automations Describe what you want to automate and watch AI cr…" at bounding box center [330, 253] width 331 height 204
click at [291, 329] on div "Motorguide Complete Technical Database Builder" at bounding box center [291, 319] width 73 height 22
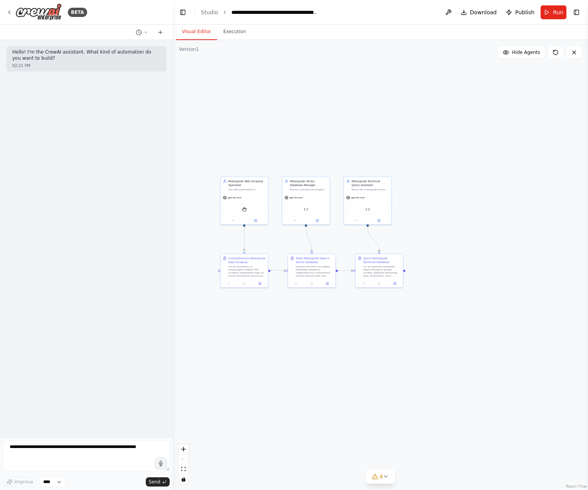
drag, startPoint x: 294, startPoint y: 320, endPoint x: 391, endPoint y: 327, distance: 97.3
click at [391, 327] on div ".deletable-edge-delete-btn { width: 20px; height: 20px; border: 0px solid #ffff…" at bounding box center [380, 265] width 415 height 450
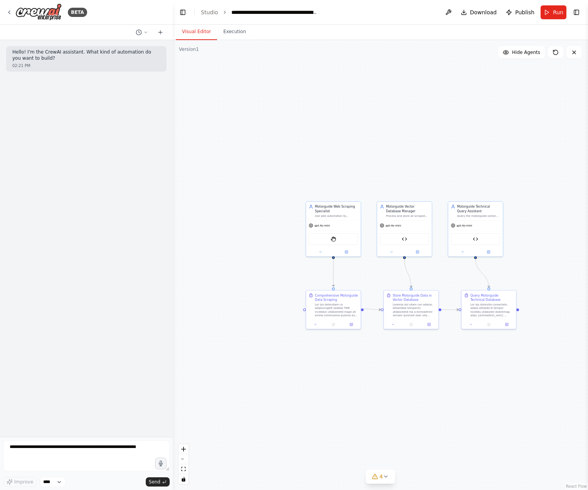
drag, startPoint x: 359, startPoint y: 413, endPoint x: 362, endPoint y: 433, distance: 20.3
click at [362, 433] on div ".deletable-edge-delete-btn { width: 20px; height: 20px; border: 0px solid #ffff…" at bounding box center [380, 265] width 415 height 450
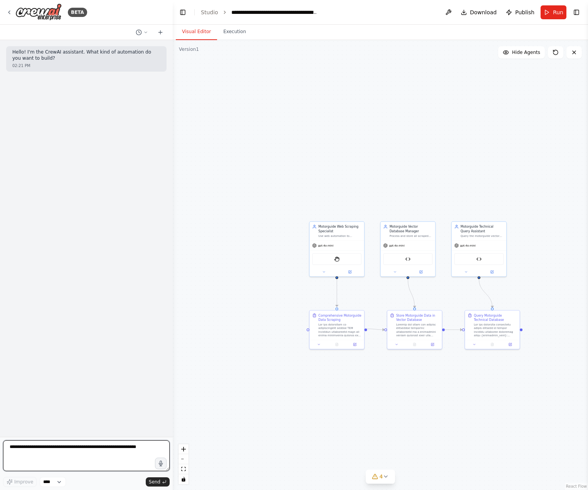
click at [70, 454] on textarea at bounding box center [86, 455] width 166 height 31
type textarea "**********"
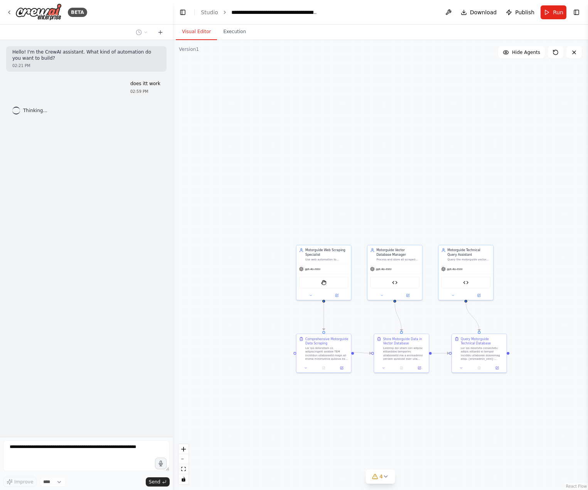
drag, startPoint x: 432, startPoint y: 424, endPoint x: 425, endPoint y: 438, distance: 15.5
click at [425, 438] on div ".deletable-edge-delete-btn { width: 20px; height: 20px; border: 0px solid #ffff…" at bounding box center [380, 265] width 415 height 450
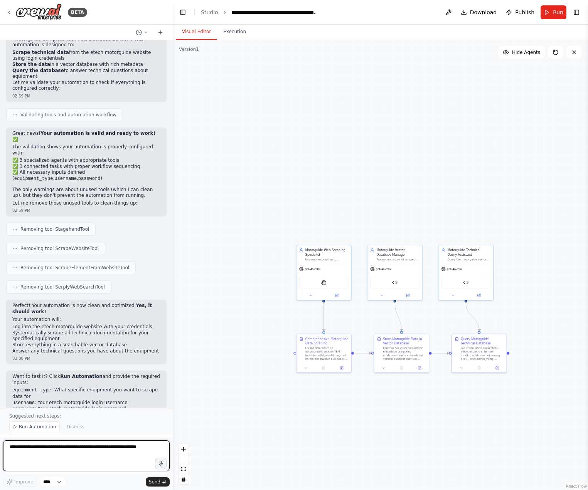
scroll to position [147, 0]
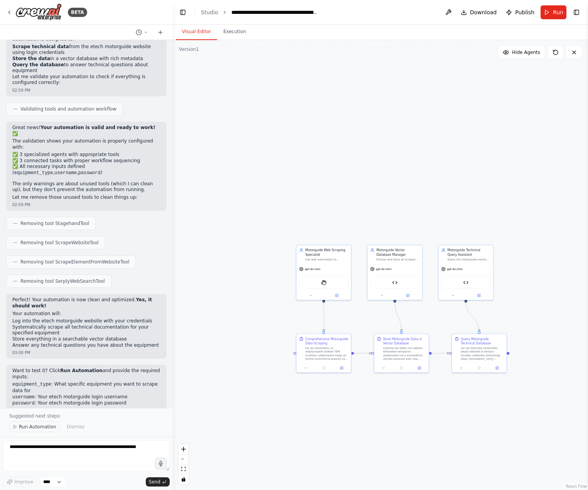
click at [30, 430] on span "Run Automation" at bounding box center [37, 427] width 37 height 6
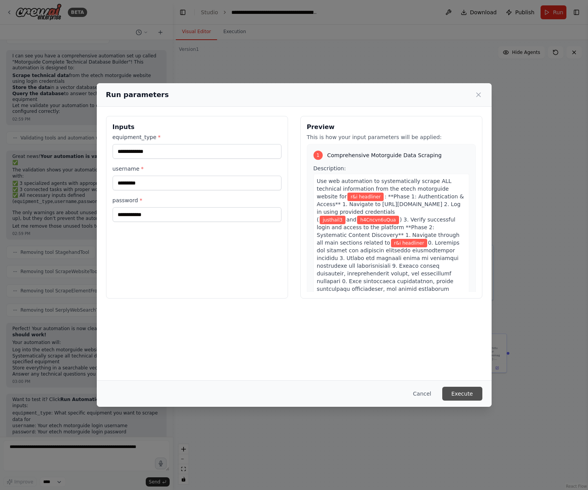
click at [464, 399] on button "Execute" at bounding box center [462, 394] width 40 height 14
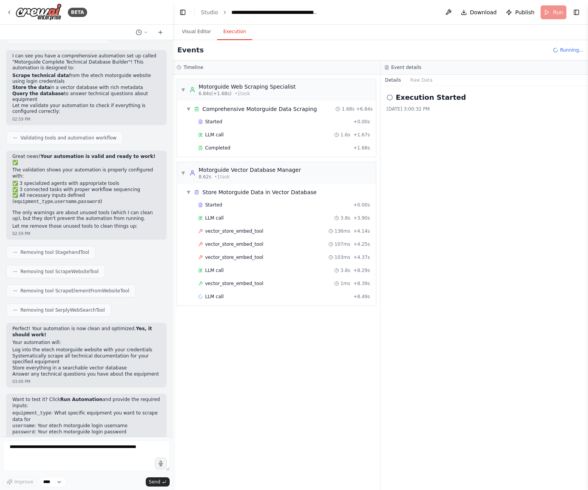
click at [231, 34] on button "Execution" at bounding box center [234, 32] width 35 height 16
click at [212, 152] on div "Completed + 1.68s" at bounding box center [283, 148] width 177 height 12
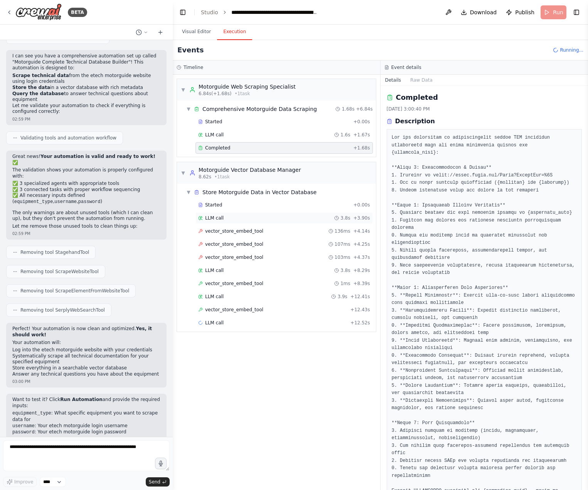
click at [225, 222] on div "LLM call 3.8s + 3.90s" at bounding box center [283, 218] width 177 height 12
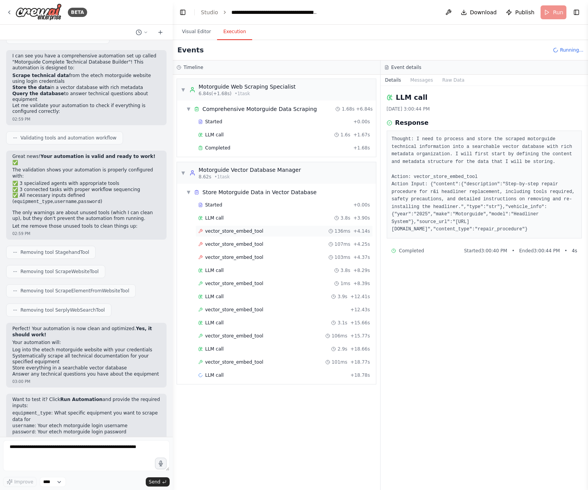
click at [221, 231] on span "vector_store_embed_tool" at bounding box center [234, 231] width 58 height 6
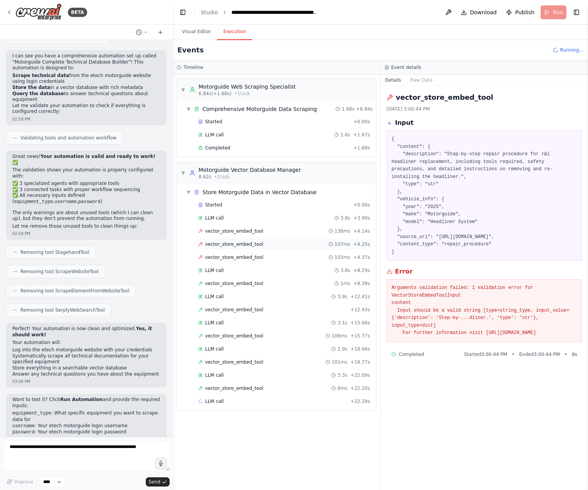
click at [227, 249] on div "vector_store_embed_tool 107ms + 4.25s" at bounding box center [283, 244] width 177 height 12
click at [228, 256] on span "vector_store_embed_tool" at bounding box center [234, 257] width 58 height 6
click at [225, 277] on div "Started + 0.00s LLM call 3.8s + 3.90s vector_store_embed_tool 136ms + 4.14s vec…" at bounding box center [279, 317] width 193 height 236
click at [228, 272] on div "LLM call 3.8s + 8.29s" at bounding box center [284, 270] width 172 height 6
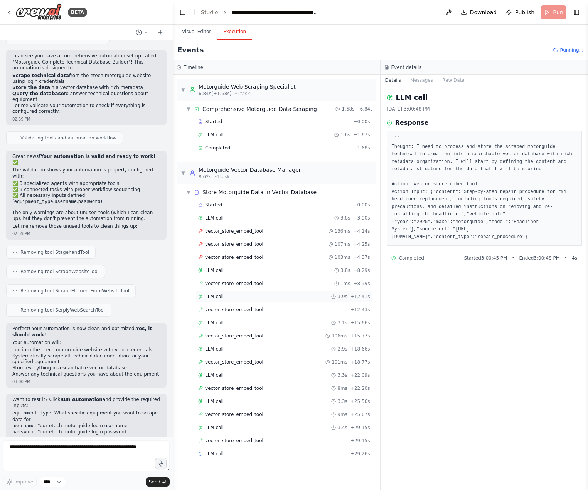
click at [233, 301] on div "LLM call 3.9s + 12.41s" at bounding box center [283, 297] width 177 height 12
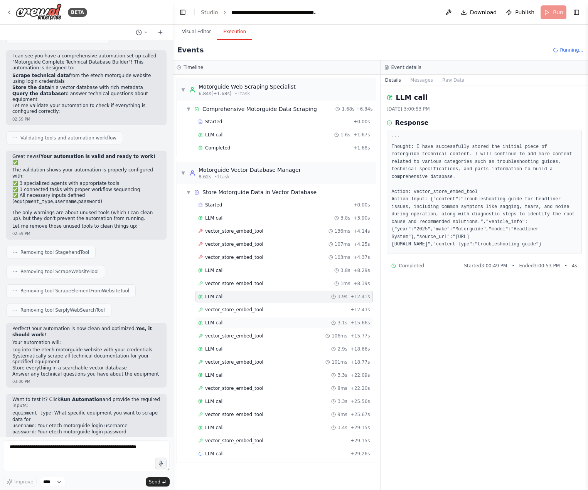
click at [229, 321] on div "LLM call 3.1s + 15.66s" at bounding box center [284, 323] width 172 height 6
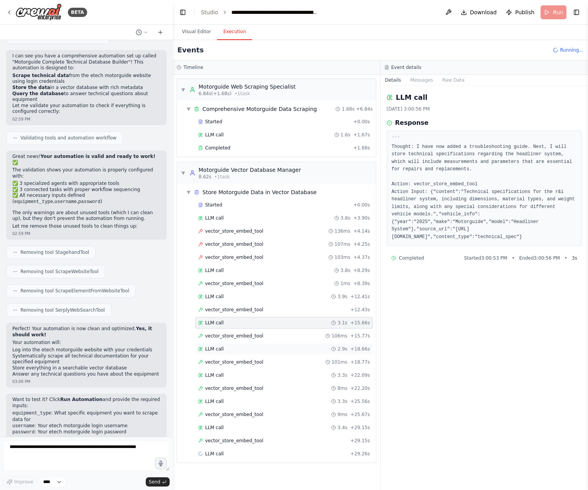
click at [227, 346] on div "LLM call 2.9s + 18.66s" at bounding box center [284, 349] width 172 height 6
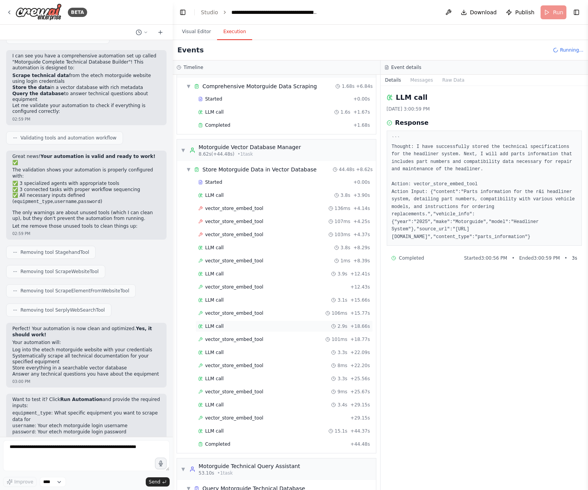
scroll to position [49, 0]
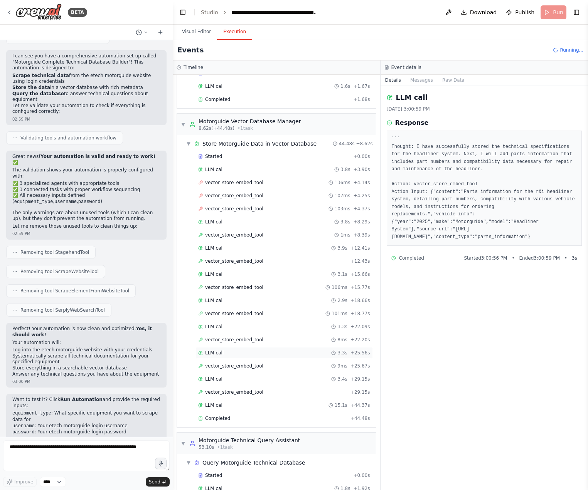
click at [230, 356] on div "LLM call 3.3s + 25.56s" at bounding box center [283, 353] width 177 height 12
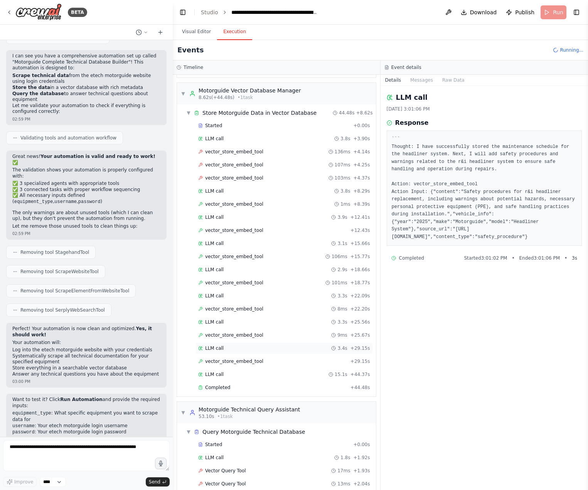
scroll to position [117, 0]
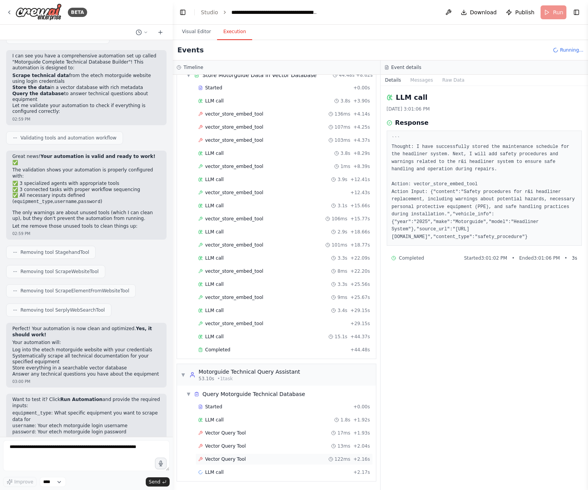
click at [245, 462] on div "Vector Query Tool 122ms + 2.16s" at bounding box center [283, 459] width 177 height 12
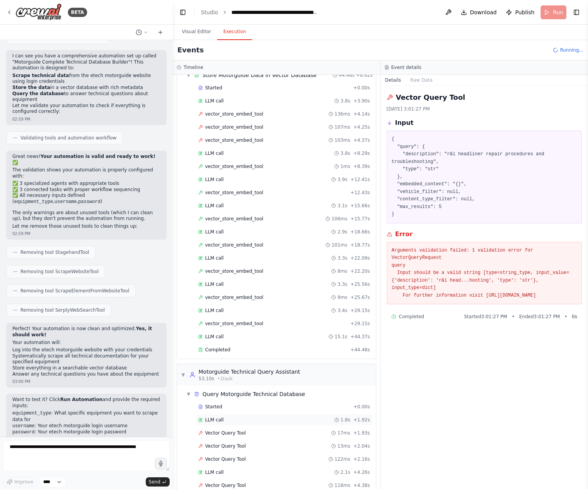
click at [235, 424] on div "LLM call 1.8s + 1.92s" at bounding box center [283, 420] width 177 height 12
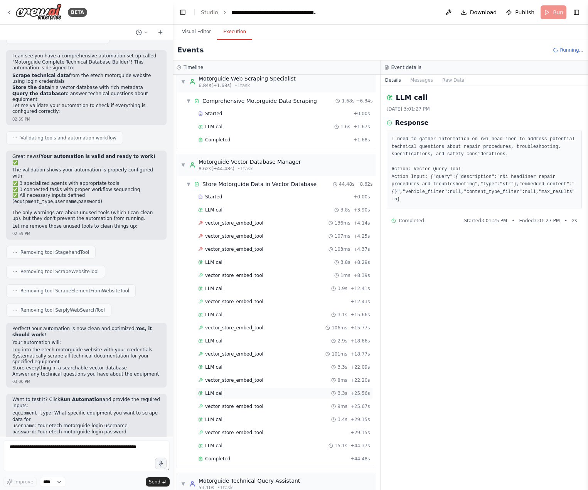
scroll to position [0, 0]
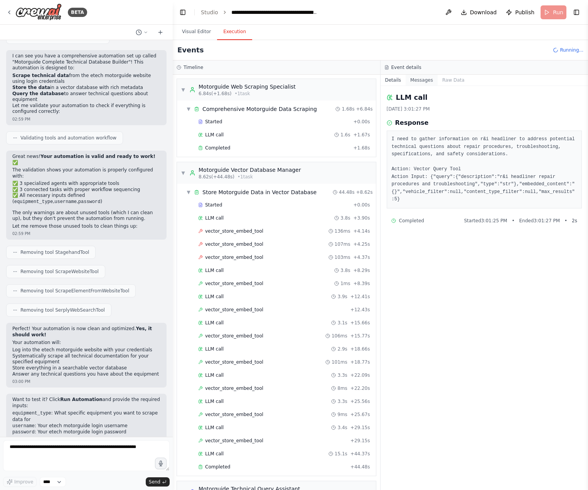
click at [437, 78] on button "Messages" at bounding box center [421, 80] width 32 height 11
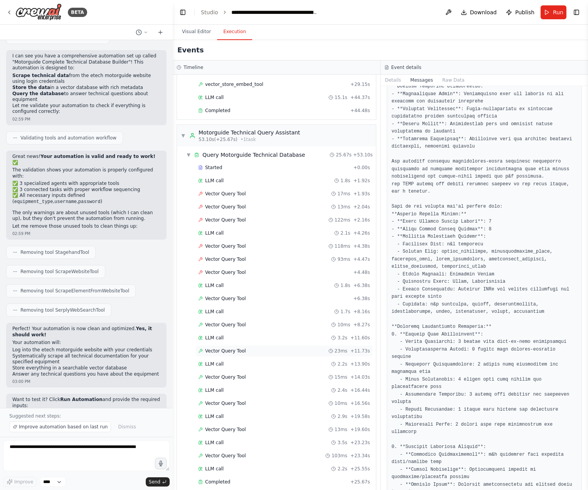
scroll to position [366, 0]
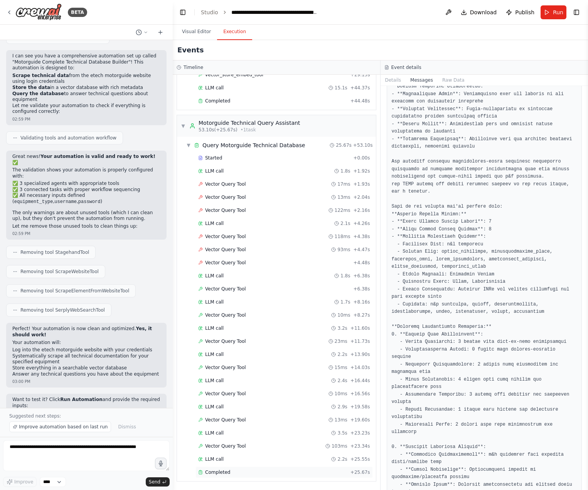
click at [274, 475] on div "Completed" at bounding box center [272, 472] width 149 height 6
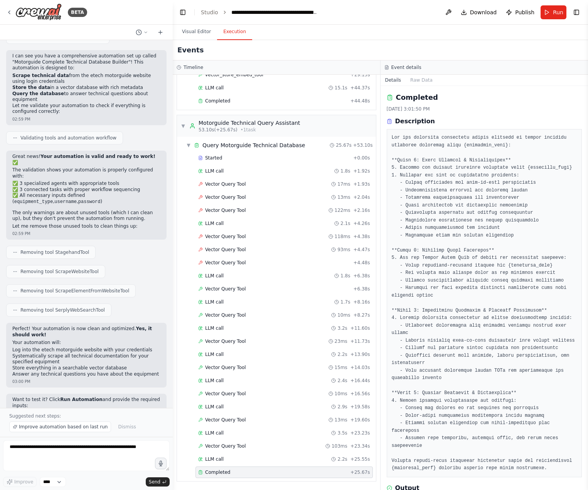
scroll to position [58, 0]
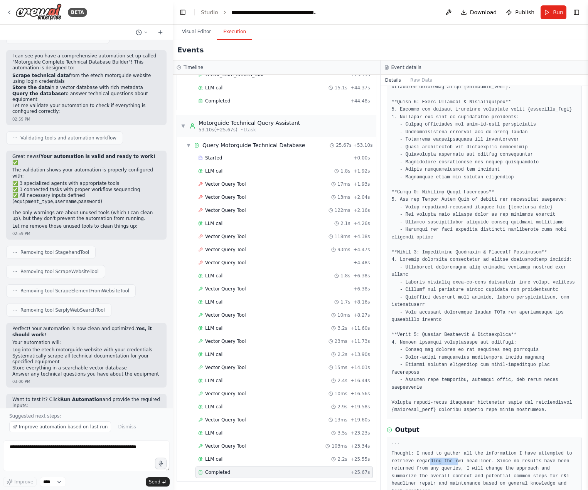
drag, startPoint x: 428, startPoint y: 435, endPoint x: 452, endPoint y: 435, distance: 23.9
click at [452, 443] on pre "``` Thought: I need to gather all the information I have attempted to retrieve …" at bounding box center [483, 473] width 185 height 60
click at [477, 443] on pre "``` Thought: I need to gather all the information I have attempted to retrieve …" at bounding box center [483, 473] width 185 height 60
drag, startPoint x: 438, startPoint y: 449, endPoint x: 464, endPoint y: 449, distance: 26.2
click at [464, 449] on pre "``` Thought: I need to gather all the information I have attempted to retrieve …" at bounding box center [483, 473] width 185 height 60
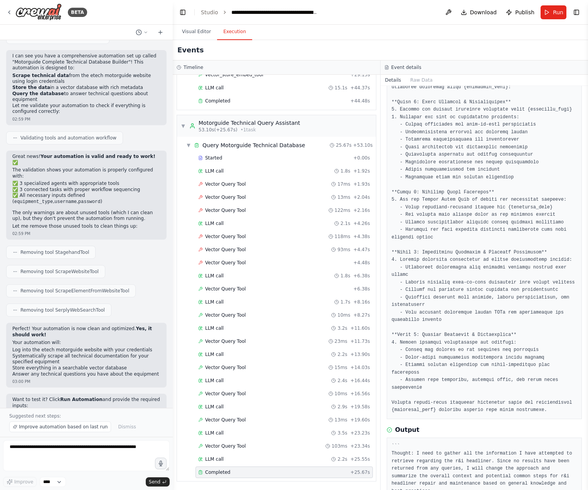
drag, startPoint x: 501, startPoint y: 448, endPoint x: 509, endPoint y: 448, distance: 8.5
click at [502, 448] on pre "``` Thought: I need to gather all the information I have attempted to retrieve …" at bounding box center [483, 473] width 185 height 60
drag, startPoint x: 421, startPoint y: 448, endPoint x: 462, endPoint y: 445, distance: 41.4
click at [462, 445] on pre "``` Thought: I need to gather all the information I have attempted to retrieve …" at bounding box center [483, 473] width 185 height 60
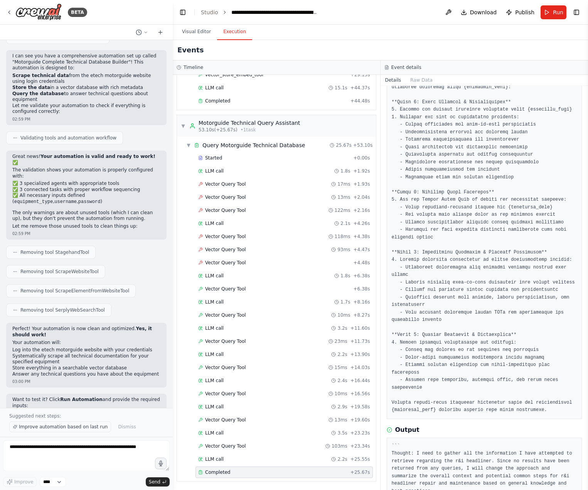
click at [54, 427] on span "Improve automation based on last run" at bounding box center [63, 427] width 89 height 6
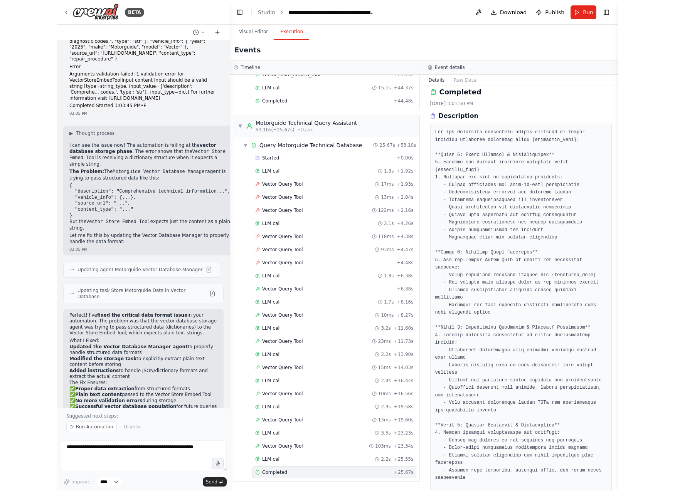
scroll to position [366, 0]
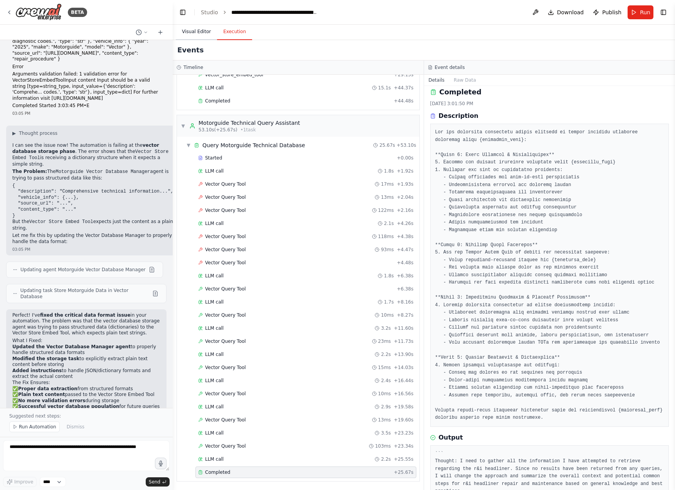
click at [190, 32] on button "Visual Editor" at bounding box center [196, 32] width 41 height 16
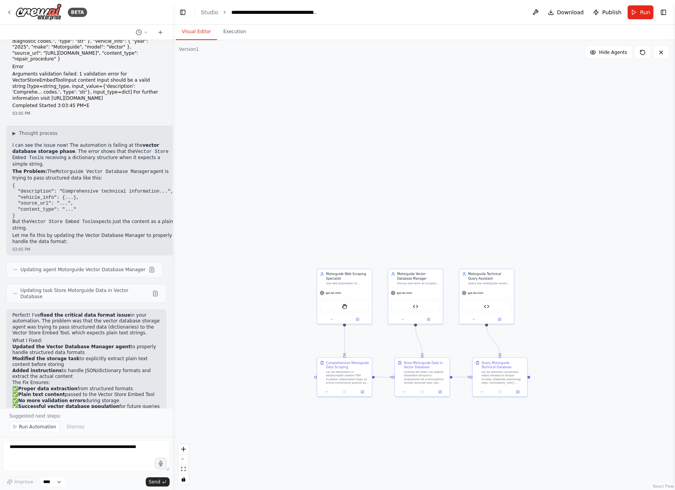
drag, startPoint x: 279, startPoint y: 336, endPoint x: 299, endPoint y: 359, distance: 31.1
click at [299, 359] on div ".deletable-edge-delete-btn { width: 20px; height: 20px; border: 0px solid #ffff…" at bounding box center [424, 265] width 502 height 450
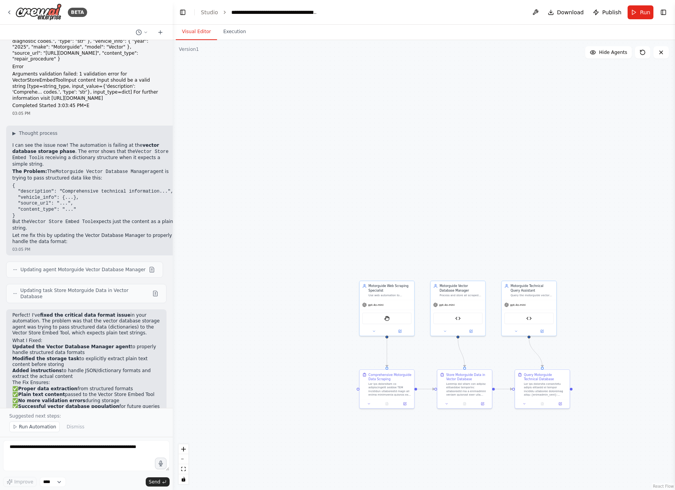
drag, startPoint x: 237, startPoint y: 406, endPoint x: 280, endPoint y: 418, distance: 44.0
click at [280, 418] on div ".deletable-edge-delete-btn { width: 20px; height: 20px; border: 0px solid #ffff…" at bounding box center [424, 265] width 502 height 450
click at [185, 15] on button "Toggle Left Sidebar" at bounding box center [182, 12] width 11 height 11
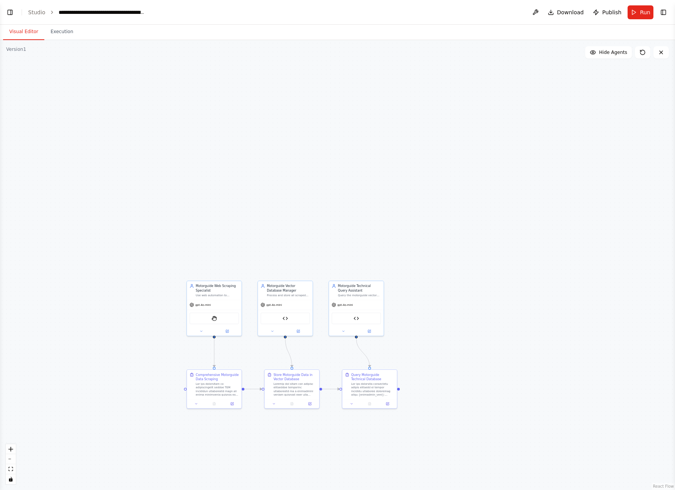
click at [20, 30] on button "Visual Editor" at bounding box center [23, 32] width 41 height 16
click at [71, 9] on div "**********" at bounding box center [102, 12] width 87 height 8
click at [41, 10] on link "Studio" at bounding box center [36, 12] width 17 height 6
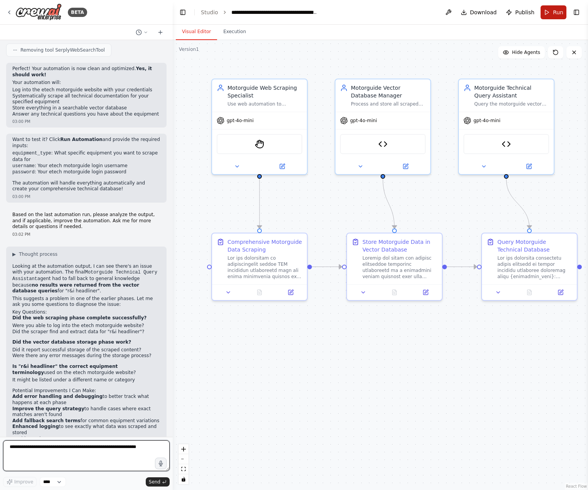
scroll to position [386, 0]
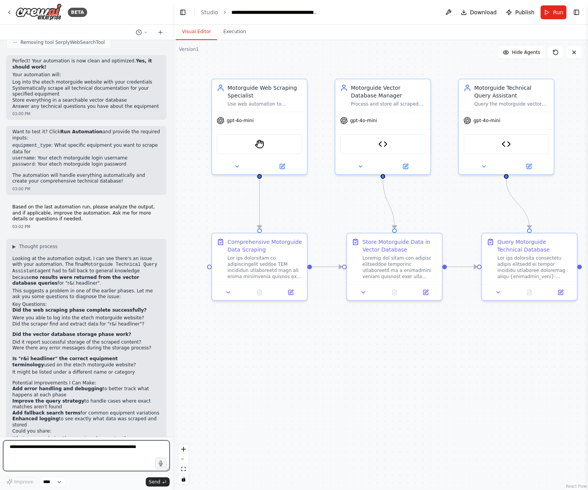
click at [56, 458] on textarea at bounding box center [86, 455] width 166 height 31
drag, startPoint x: 37, startPoint y: 401, endPoint x: 52, endPoint y: 402, distance: 15.8
click at [49, 442] on li "Whether there were any error messages?" at bounding box center [86, 445] width 148 height 6
click at [59, 442] on li "Whether there were any error messages?" at bounding box center [86, 445] width 148 height 6
drag, startPoint x: 35, startPoint y: 397, endPoint x: 59, endPoint y: 396, distance: 23.5
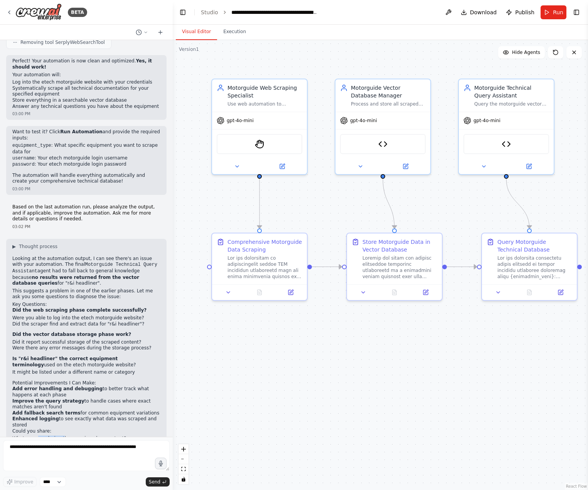
click at [59, 436] on li "What you saw during the scraping phase output?" at bounding box center [86, 439] width 148 height 6
click at [79, 442] on li "Whether there were any error messages?" at bounding box center [86, 445] width 148 height 6
click at [42, 442] on li "Whether there were any error messages?" at bounding box center [86, 445] width 148 height 6
click at [49, 448] on li "If "r&i headliner" is the exact term used on the motorguide website?" at bounding box center [86, 454] width 148 height 12
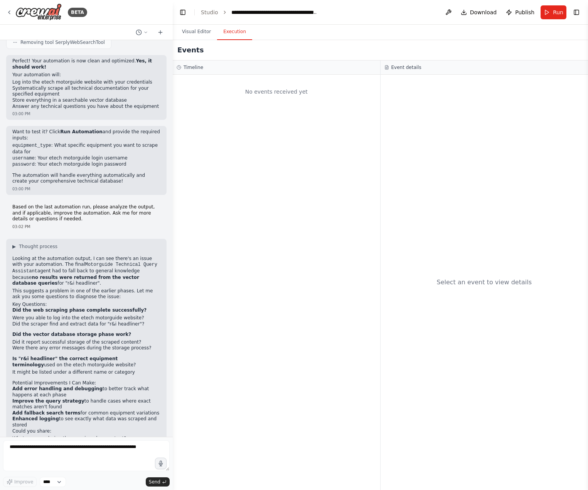
click at [230, 37] on button "Execution" at bounding box center [234, 32] width 35 height 16
click at [96, 457] on textarea at bounding box center [86, 455] width 166 height 31
click at [552, 10] on button "Run" at bounding box center [553, 12] width 26 height 14
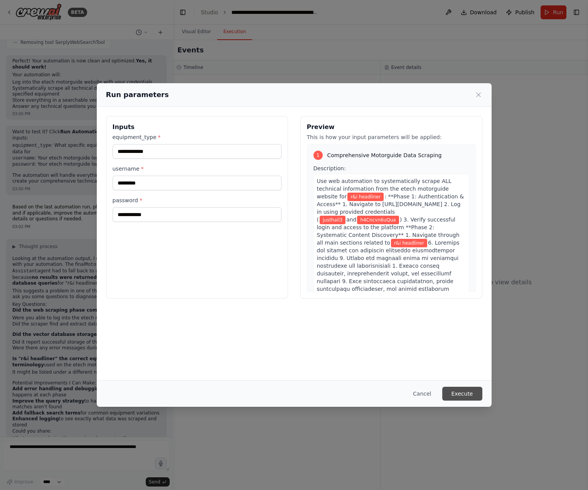
click at [466, 398] on button "Execute" at bounding box center [462, 394] width 40 height 14
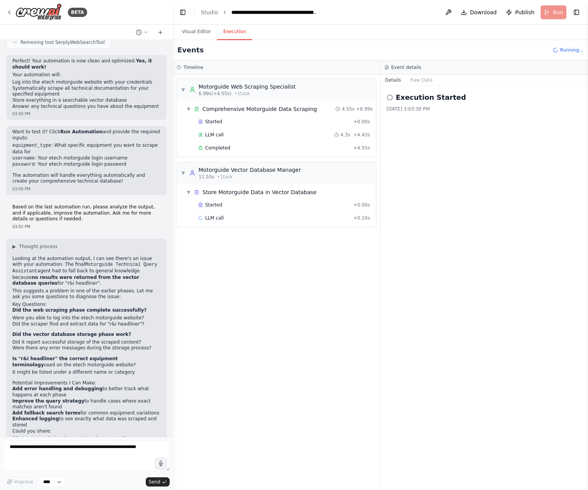
click at [238, 155] on div "Started + 0.00s LLM call 4.3s + 4.43s Completed + 4.55s" at bounding box center [279, 135] width 193 height 39
click at [225, 147] on span "Completed" at bounding box center [217, 148] width 25 height 6
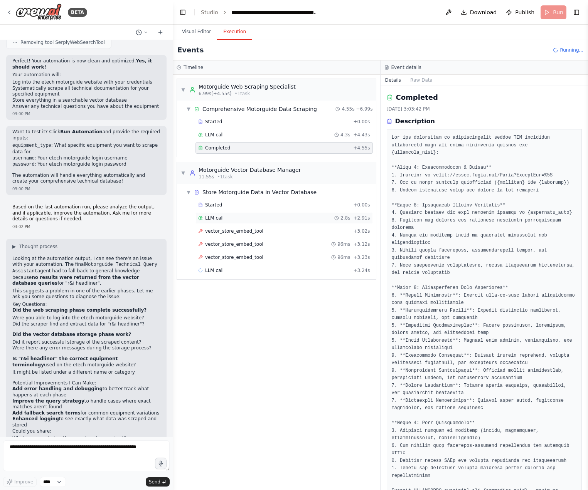
click at [213, 223] on div "LLM call 2.8s + 2.91s" at bounding box center [283, 218] width 177 height 12
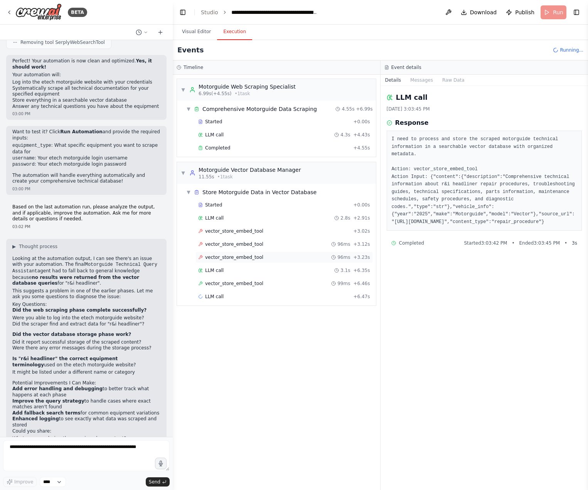
click at [244, 257] on span "vector_store_embed_tool" at bounding box center [234, 257] width 58 height 6
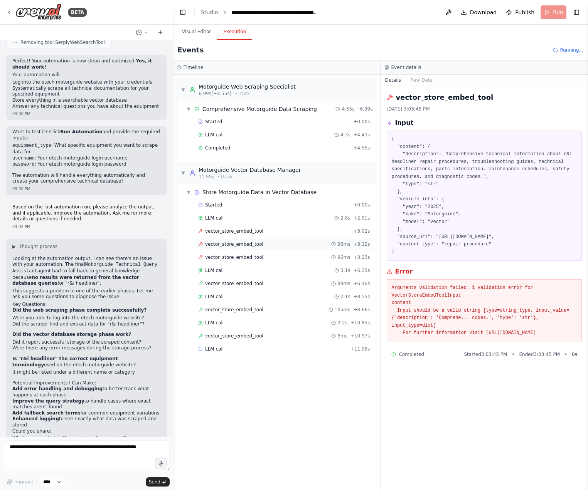
click at [235, 246] on span "vector_store_embed_tool" at bounding box center [234, 244] width 58 height 6
click at [238, 235] on div "vector_store_embed_tool + 3.02s" at bounding box center [283, 231] width 177 height 12
drag, startPoint x: 388, startPoint y: 135, endPoint x: 526, endPoint y: 361, distance: 265.1
click at [526, 361] on div "vector_store_embed_tool 9/2/2025, 3:03:45 PM Input { "content": { "description"…" at bounding box center [484, 288] width 208 height 404
copy div "Completed Started 3:03:45 PM • E"
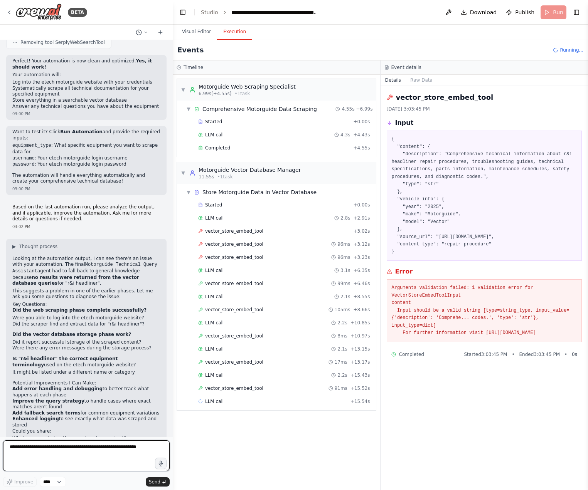
click at [36, 452] on textarea at bounding box center [86, 455] width 166 height 31
paste textarea "**********"
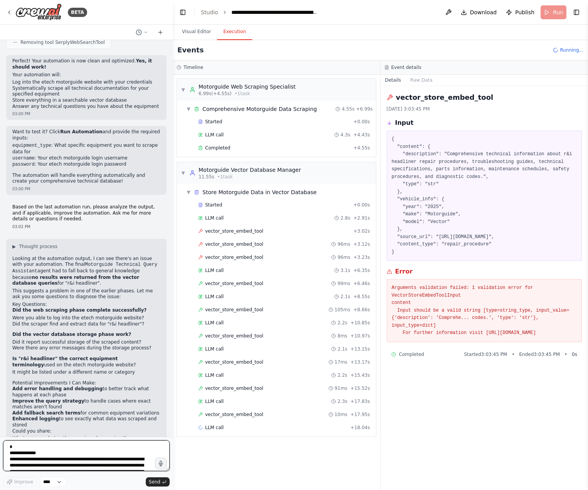
scroll to position [158, 0]
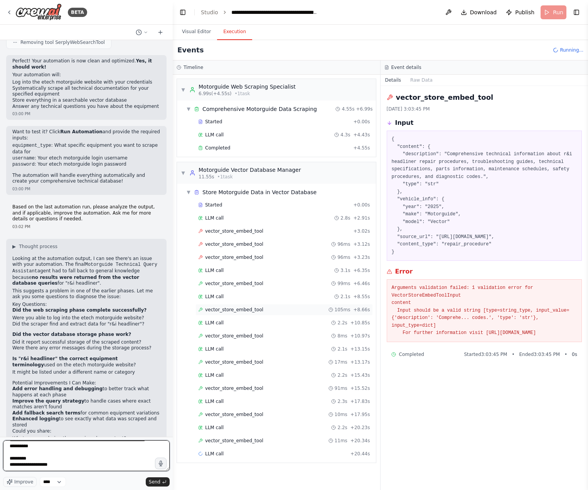
type textarea "**********"
click at [259, 312] on div "vector_store_embed_tool 105ms + 8.66s" at bounding box center [284, 310] width 172 height 6
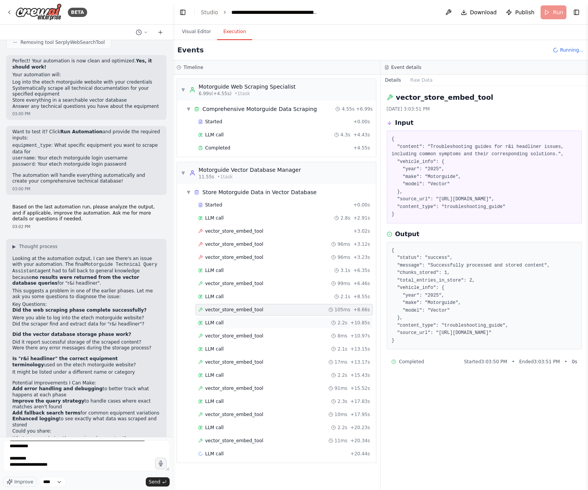
click at [256, 326] on div "LLM call 2.2s + 10.85s" at bounding box center [284, 323] width 172 height 6
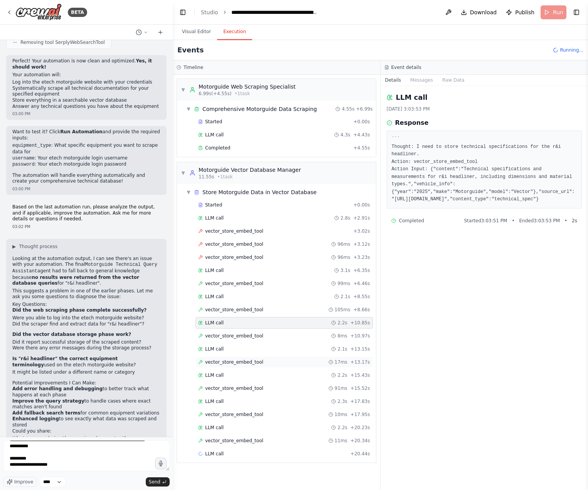
click at [254, 365] on div "vector_store_embed_tool 17ms + 13.17s" at bounding box center [283, 362] width 177 height 12
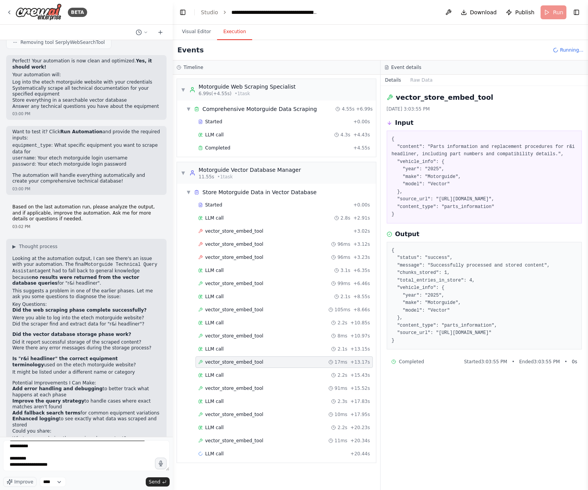
click at [241, 382] on div "Started + 0.00s LLM call 2.8s + 2.91s vector_store_embed_tool + 3.02s vector_st…" at bounding box center [279, 330] width 193 height 262
click at [239, 378] on div "LLM call 2.2s + 15.43s" at bounding box center [284, 375] width 172 height 6
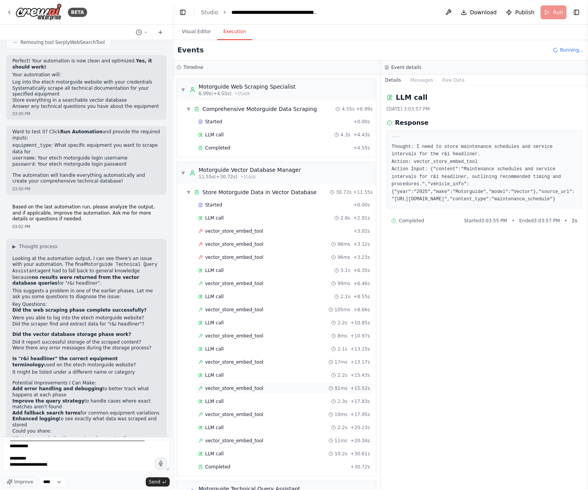
click at [238, 387] on span "vector_store_embed_tool" at bounding box center [234, 388] width 58 height 6
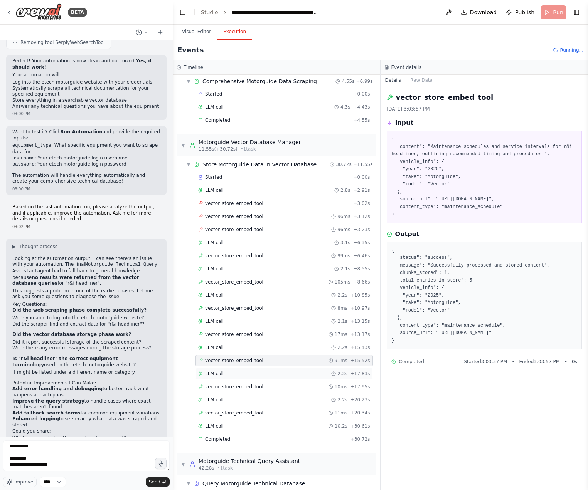
scroll to position [65, 0]
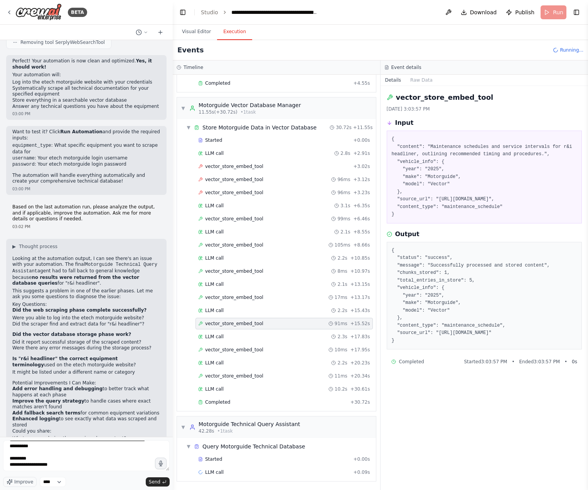
click at [270, 383] on div "Started + 0.00s LLM call 2.8s + 2.91s vector_store_embed_tool + 3.02s vector_st…" at bounding box center [279, 271] width 193 height 275
click at [248, 361] on div "LLM call 2.2s + 20.23s" at bounding box center [284, 363] width 172 height 6
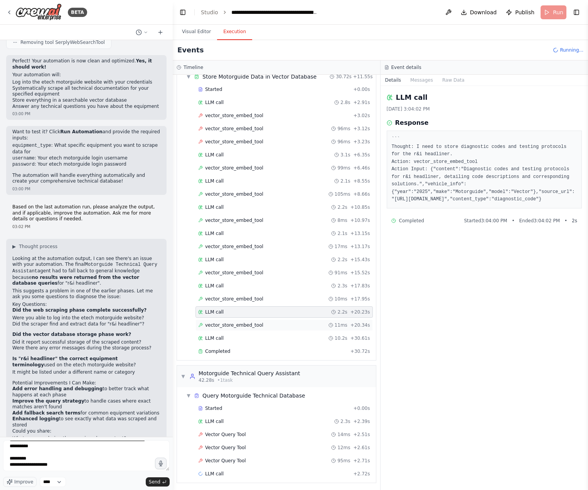
scroll to position [117, 0]
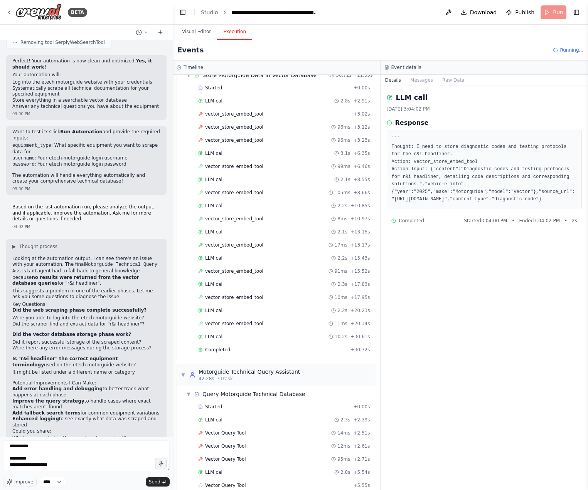
click at [245, 440] on div "Started + 0.00s LLM call 2.3s + 2.39s Vector Query Tool 14ms + 2.51s Vector Que…" at bounding box center [279, 447] width 193 height 92
click at [247, 437] on div "Vector Query Tool 14ms + 2.51s" at bounding box center [283, 433] width 177 height 12
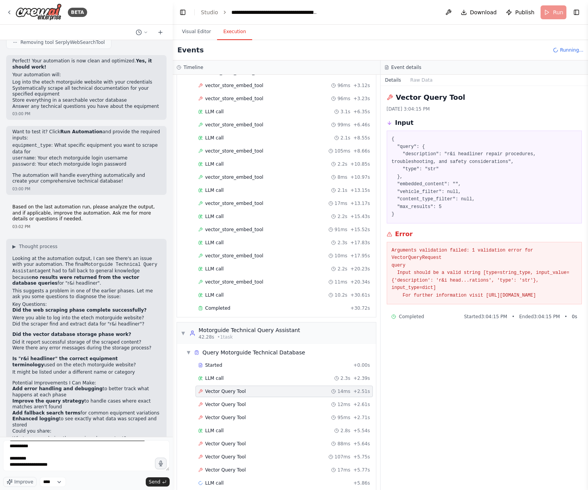
scroll to position [170, 0]
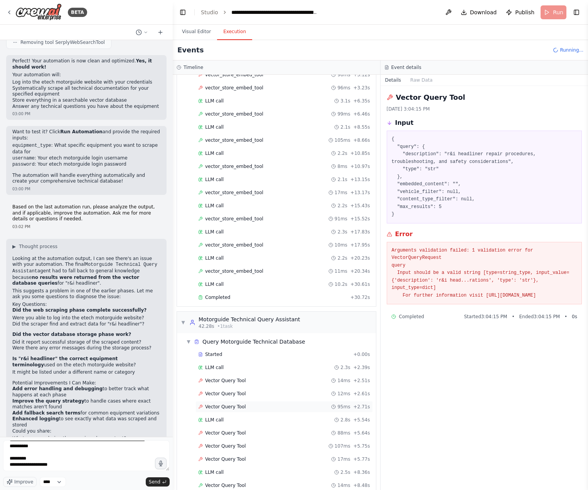
click at [255, 406] on div "Vector Query Tool 95ms + 2.71s" at bounding box center [284, 407] width 172 height 6
click at [255, 392] on div "Vector Query Tool 12ms + 2.61s" at bounding box center [284, 394] width 172 height 6
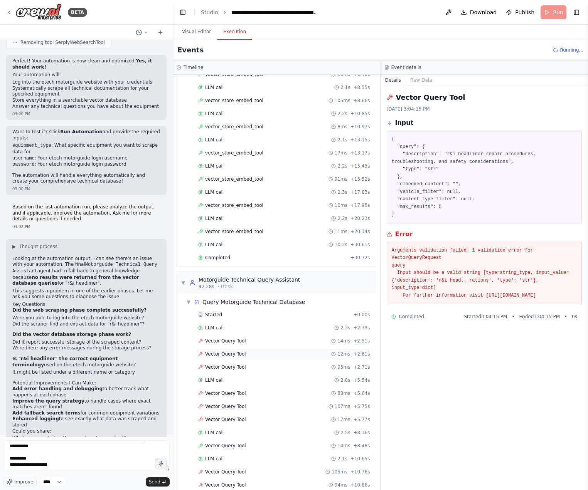
scroll to position [248, 0]
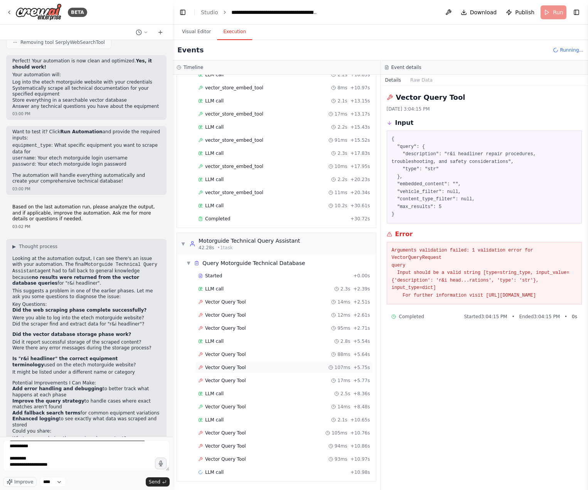
click at [247, 372] on div "Vector Query Tool 107ms + 5.75s" at bounding box center [283, 368] width 177 height 12
click at [239, 390] on div "LLM call 2.5s + 8.36s" at bounding box center [283, 394] width 177 height 12
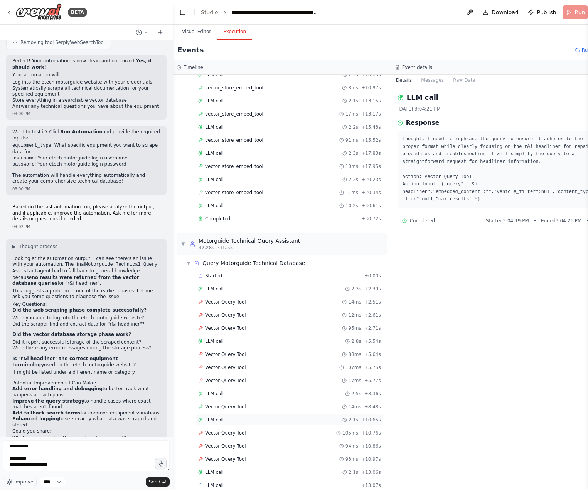
click at [227, 416] on div "LLM call 2.1s + 10.65s" at bounding box center [289, 420] width 188 height 12
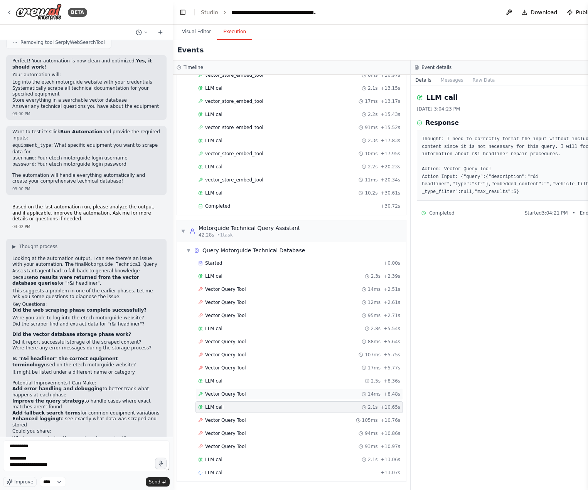
scroll to position [261, 0]
click at [232, 458] on div "LLM call 2.1s + 13.06s" at bounding box center [299, 459] width 202 height 6
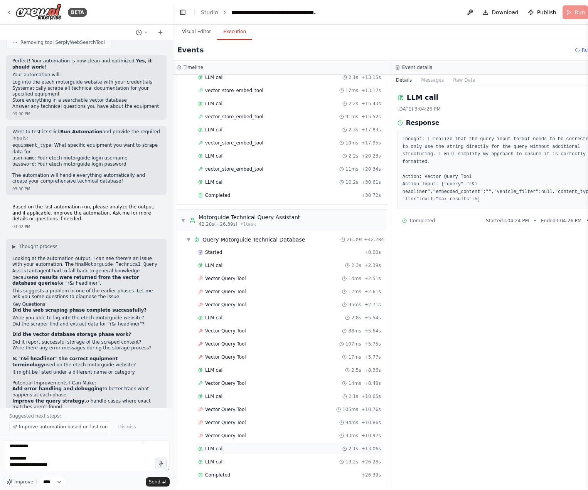
scroll to position [274, 0]
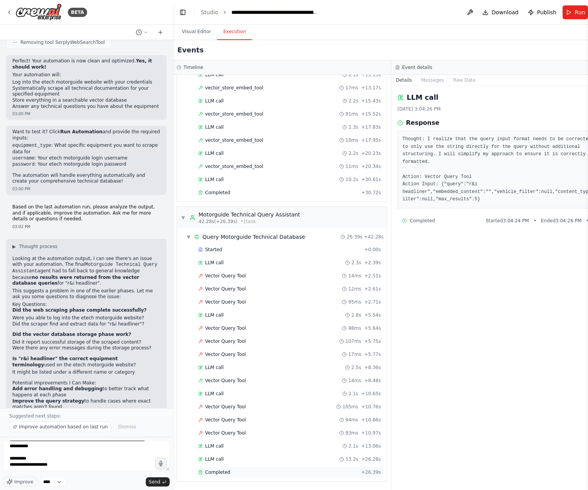
click at [254, 474] on div "Completed" at bounding box center [278, 472] width 160 height 6
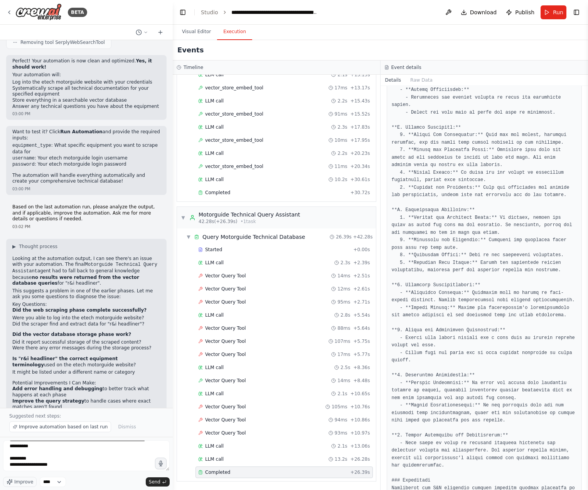
scroll to position [599, 0]
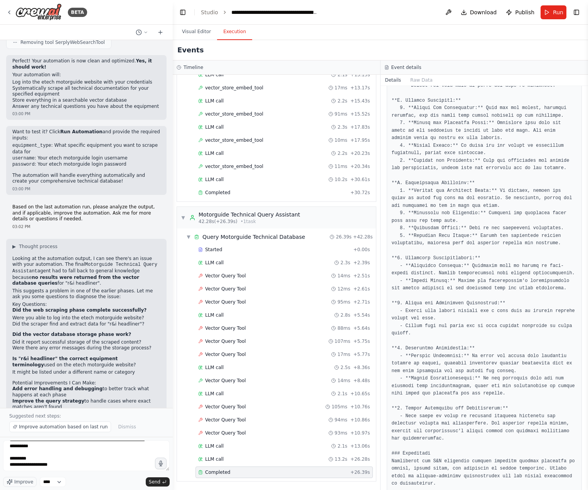
click at [426, 420] on pre at bounding box center [483, 206] width 185 height 609
drag, startPoint x: 425, startPoint y: 422, endPoint x: 439, endPoint y: 424, distance: 14.0
click at [439, 424] on pre at bounding box center [483, 206] width 185 height 609
click at [442, 424] on pre at bounding box center [483, 206] width 185 height 609
drag, startPoint x: 434, startPoint y: 422, endPoint x: 441, endPoint y: 423, distance: 7.3
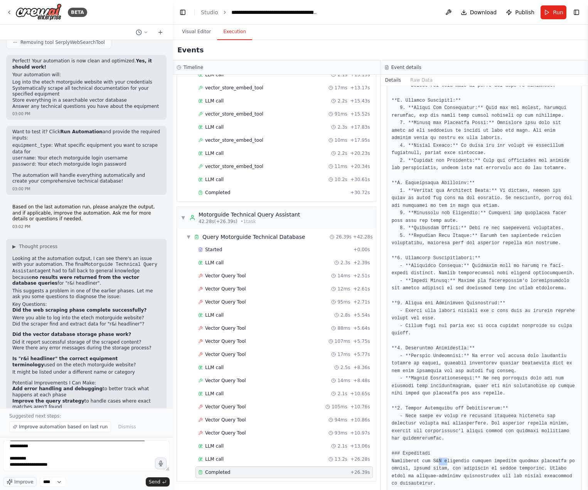
click at [441, 423] on pre at bounding box center [483, 206] width 185 height 609
click at [457, 423] on pre at bounding box center [483, 206] width 185 height 609
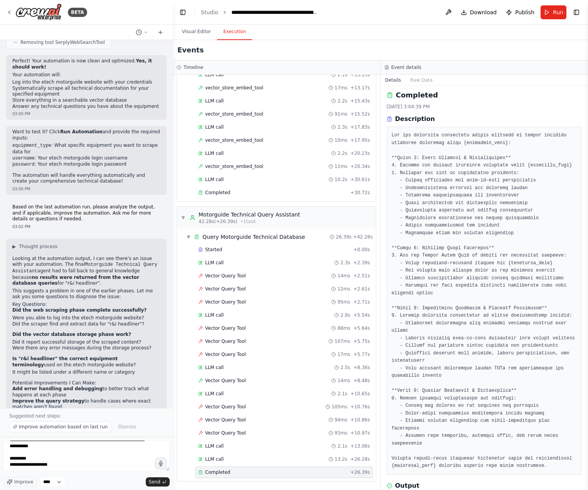
scroll to position [0, 0]
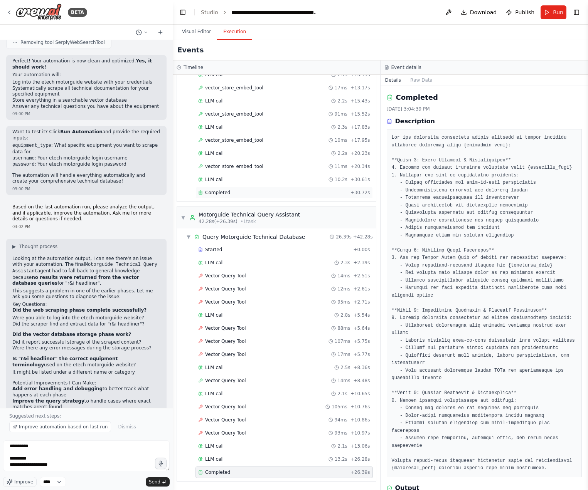
click at [253, 190] on div "Completed" at bounding box center [272, 193] width 149 height 6
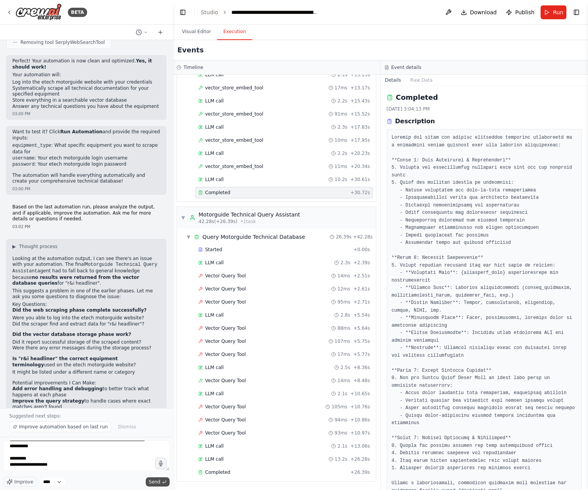
click at [159, 483] on span "Send" at bounding box center [155, 482] width 12 height 6
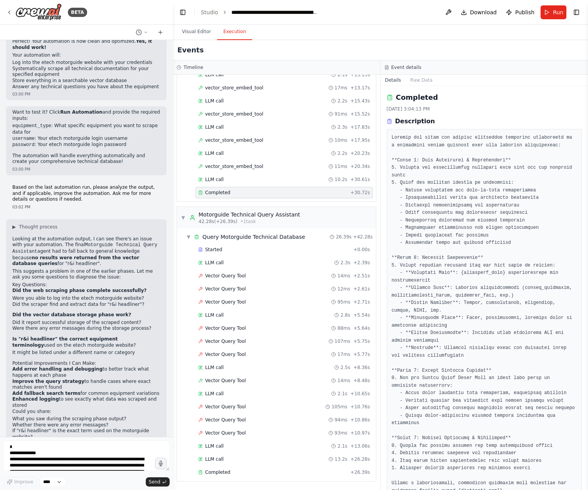
scroll to position [509, 0]
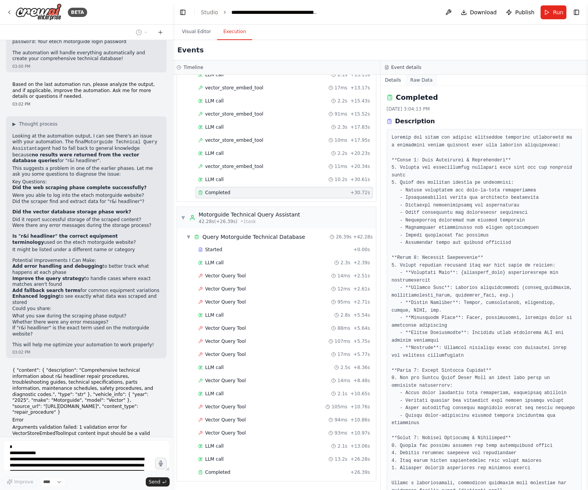
click at [421, 79] on button "Raw Data" at bounding box center [421, 80] width 32 height 11
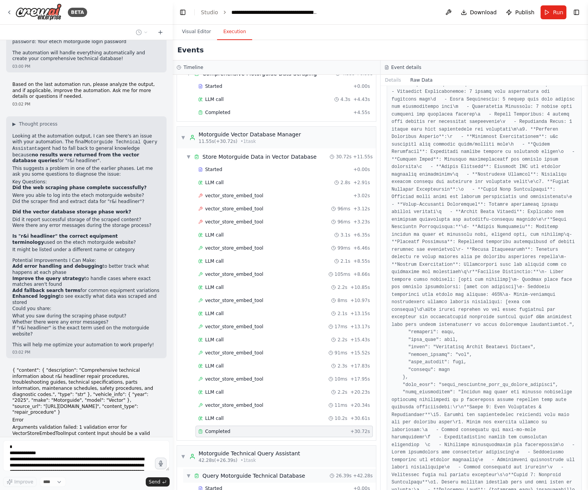
scroll to position [0, 0]
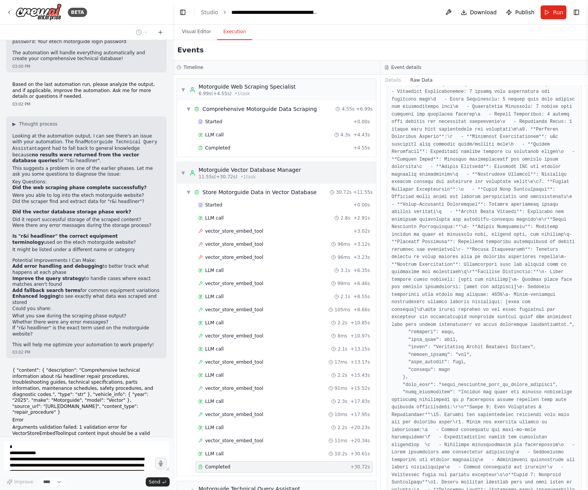
click at [215, 168] on div "Motorguide Vector Database Manager" at bounding box center [249, 170] width 102 height 8
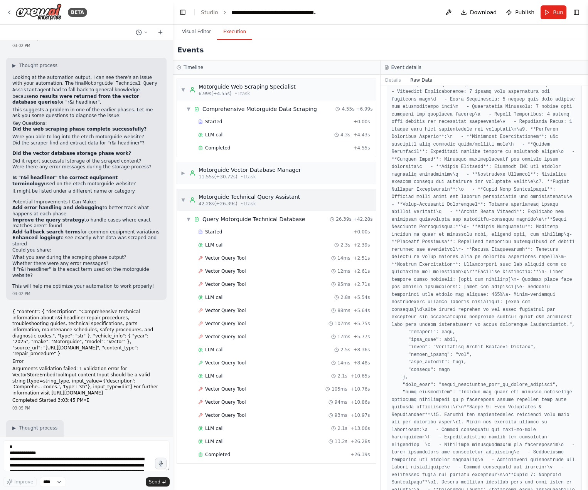
click at [220, 193] on div "Motorguide Technical Query Assistant" at bounding box center [248, 197] width 101 height 8
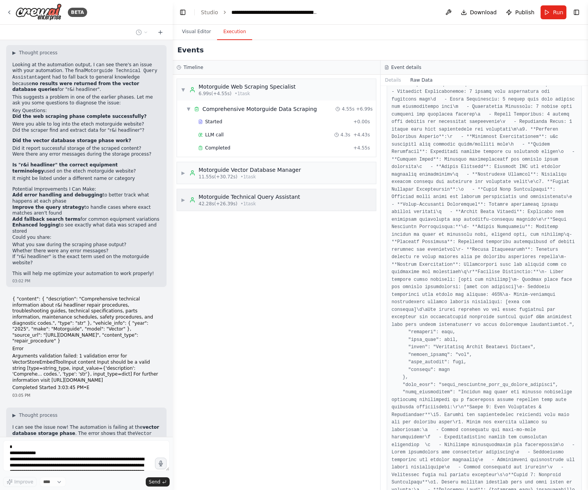
click at [220, 196] on div "Motorguide Technical Query Assistant" at bounding box center [248, 197] width 101 height 8
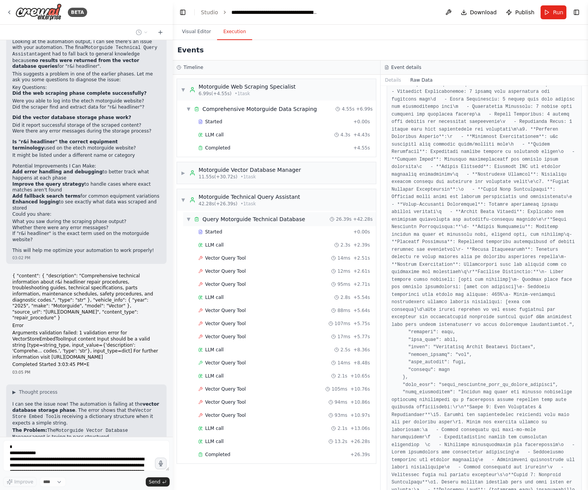
click at [213, 222] on div "Query Motorguide Technical Database" at bounding box center [253, 219] width 102 height 8
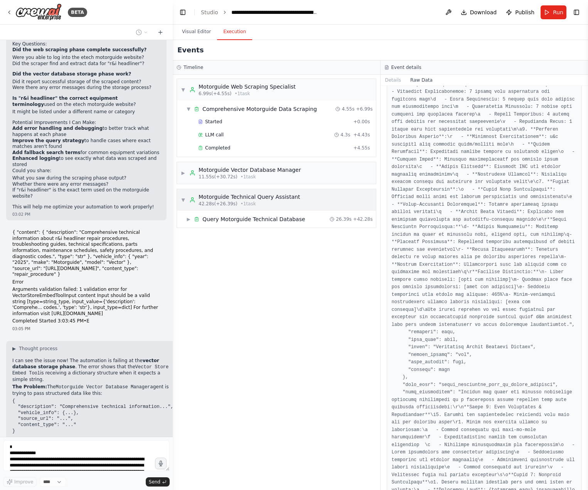
click at [218, 207] on div "▼ Motorguide Technical Query Assistant 42.28s (+26.39s) • 1 task" at bounding box center [276, 200] width 199 height 22
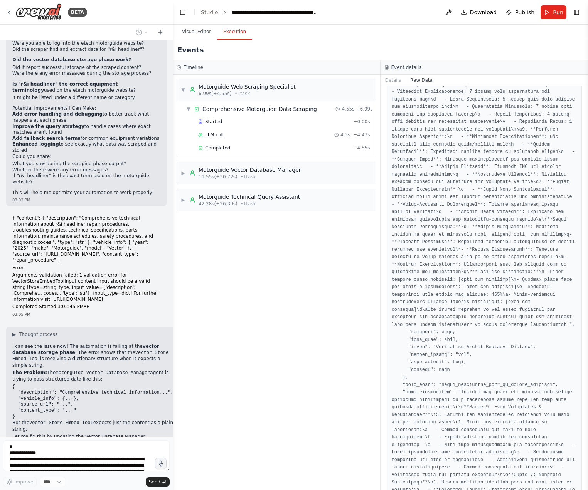
scroll to position [667, 0]
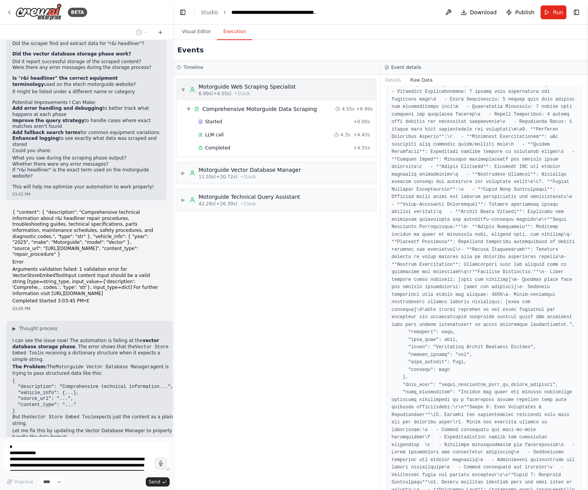
click at [234, 83] on div "Motorguide Web Scraping Specialist" at bounding box center [246, 87] width 97 height 8
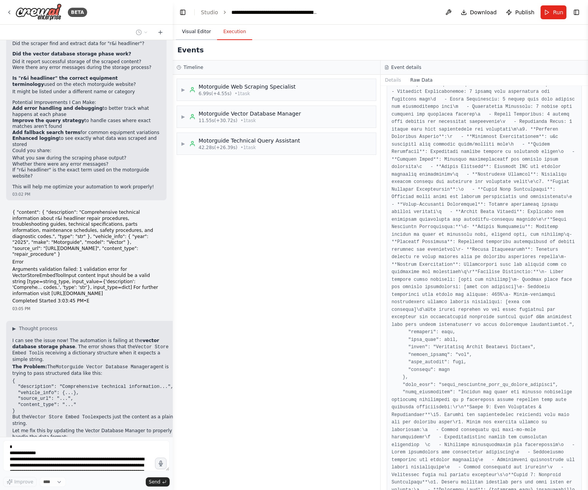
click at [200, 35] on button "Visual Editor" at bounding box center [196, 32] width 41 height 16
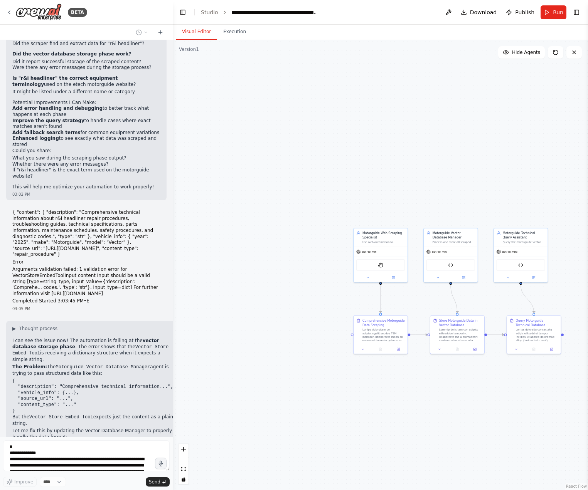
drag, startPoint x: 334, startPoint y: 402, endPoint x: 419, endPoint y: 422, distance: 86.6
click at [419, 422] on div ".deletable-edge-delete-btn { width: 20px; height: 20px; border: 0px solid #ffff…" at bounding box center [380, 265] width 415 height 450
click at [135, 402] on div "Hello! I'm the CrewAI assistant. What kind of automation do you want to build? …" at bounding box center [86, 238] width 173 height 397
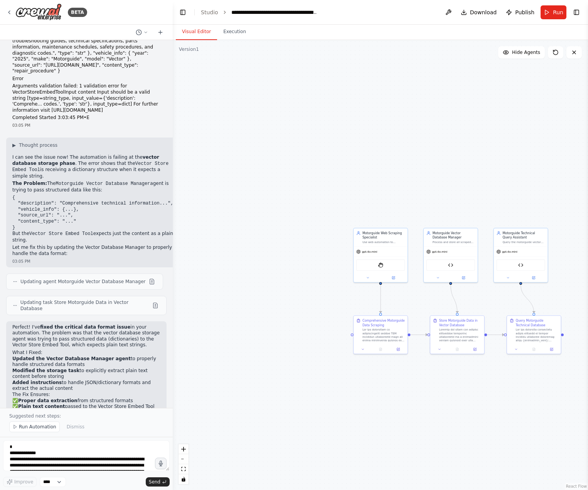
scroll to position [862, 0]
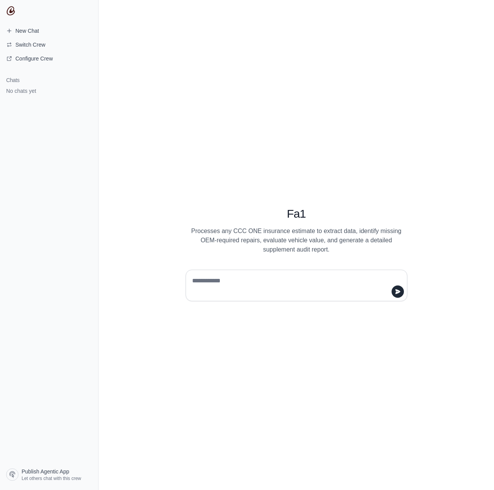
click at [220, 284] on textarea at bounding box center [294, 286] width 207 height 22
click at [236, 279] on textarea at bounding box center [294, 286] width 207 height 22
paste textarea "**********"
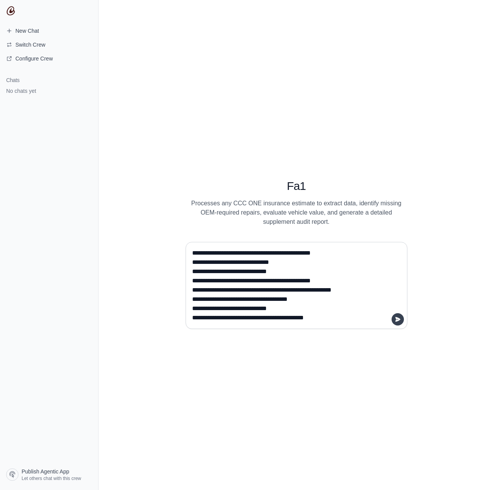
type textarea "**********"
click at [396, 321] on icon "submit" at bounding box center [397, 319] width 5 height 5
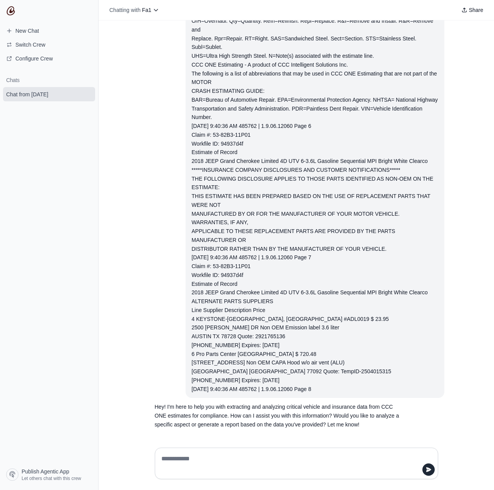
scroll to position [2269, 0]
click at [215, 446] on div at bounding box center [297, 464] width 296 height 44
click at [213, 449] on div at bounding box center [297, 464] width 284 height 32
click at [210, 455] on textarea at bounding box center [294, 464] width 269 height 22
type textarea "*"
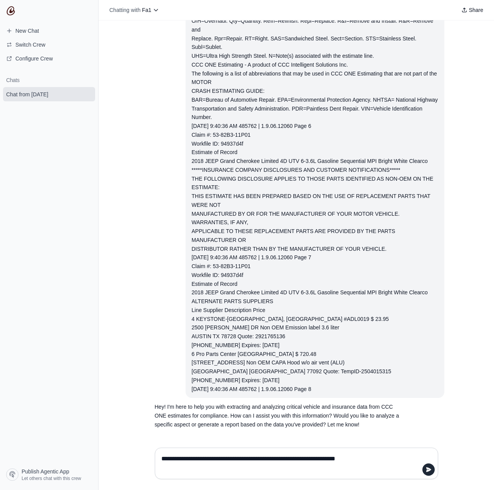
type textarea "**********"
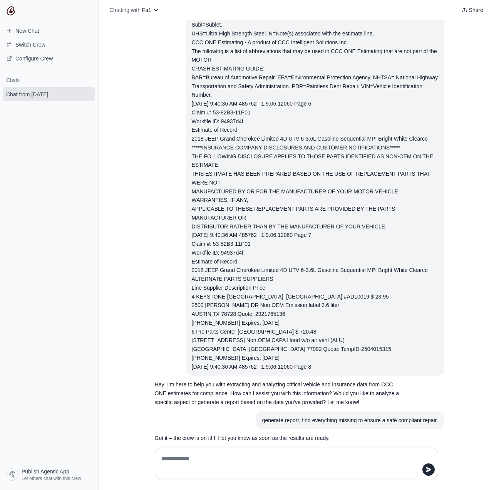
scroll to position [2329, 0]
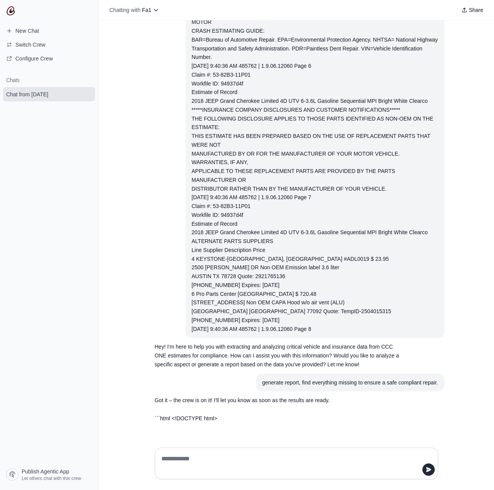
click at [259, 400] on p "Got it – the crew is on it! I'll let you know as soon as the results are ready." at bounding box center [278, 400] width 247 height 9
click at [213, 406] on section "Got it – the crew is on it! I'll let you know as soon as the results are ready." at bounding box center [278, 400] width 259 height 18
click at [202, 416] on p "```html <!DOCTYPE html>" at bounding box center [278, 418] width 247 height 9
click at [201, 394] on section "Got it – the crew is on it! I'll let you know as soon as the results are ready." at bounding box center [278, 400] width 259 height 18
click at [198, 408] on section "Got it – the crew is on it! I'll let you know as soon as the results are ready." at bounding box center [278, 400] width 259 height 18
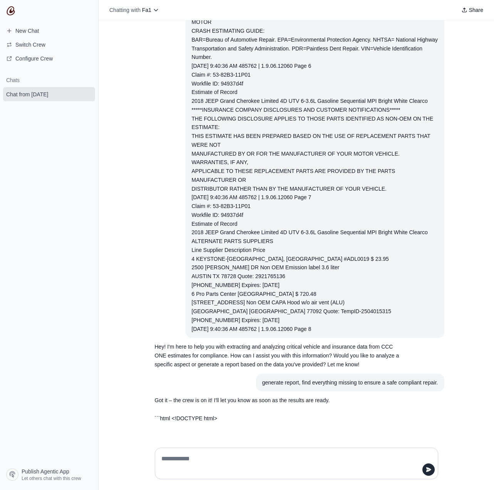
drag, startPoint x: 245, startPoint y: 427, endPoint x: 174, endPoint y: 417, distance: 72.4
click at [174, 417] on section "```html <!DOCTYPE html> Insurance Supplement Audit Report" at bounding box center [278, 422] width 259 height 24
click at [233, 417] on p "```html <!DOCTYPE html>" at bounding box center [278, 418] width 247 height 9
drag, startPoint x: 208, startPoint y: 395, endPoint x: 196, endPoint y: 398, distance: 12.7
click at [196, 397] on section "Got it – the crew is on it! I'll let you know as soon as the results are ready." at bounding box center [278, 400] width 259 height 18
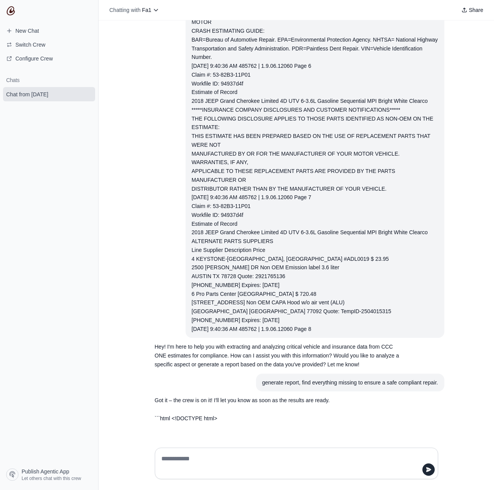
click at [236, 469] on textarea at bounding box center [297, 464] width 274 height 22
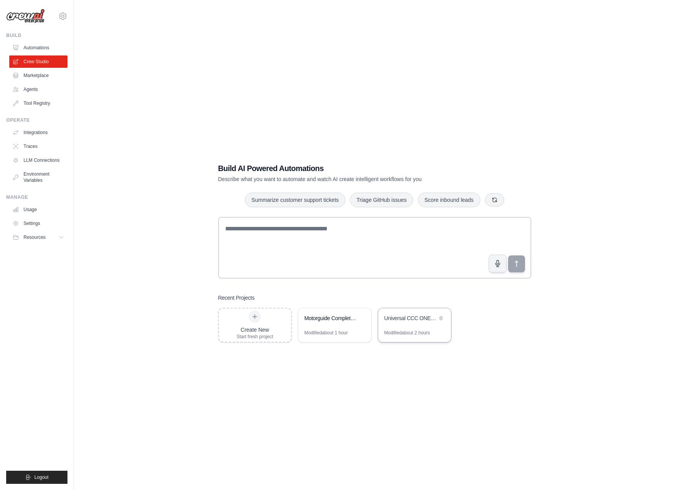
click at [416, 328] on div "Universal CCC ONE Supplement Auditing System" at bounding box center [414, 319] width 73 height 22
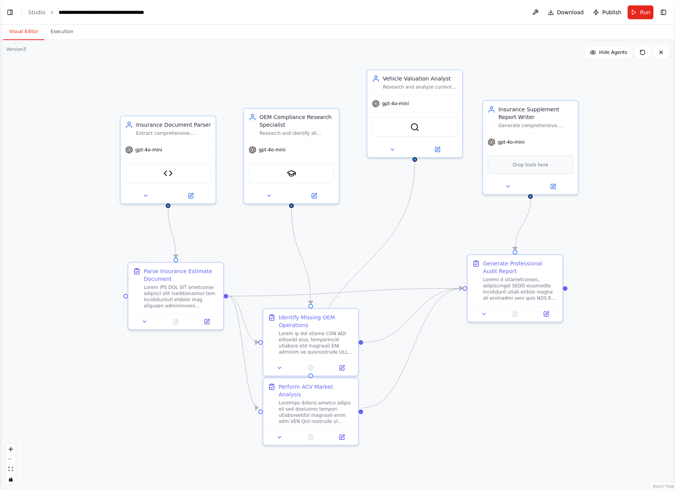
click at [521, 396] on div ".deletable-edge-delete-btn { width: 20px; height: 20px; border: 0px solid #ffff…" at bounding box center [337, 265] width 675 height 450
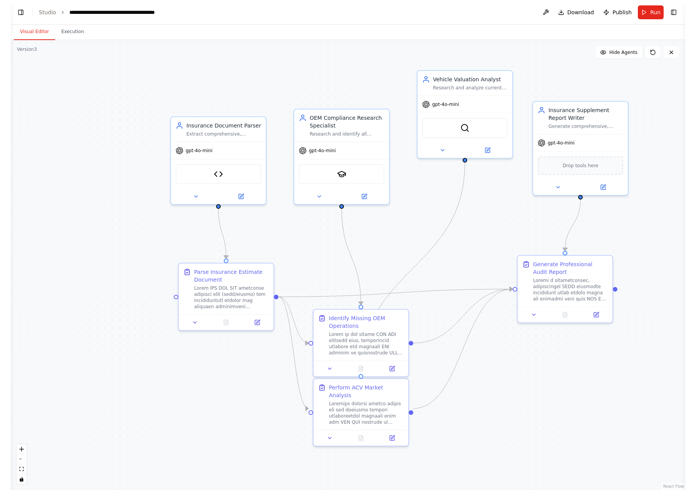
scroll to position [10368, 0]
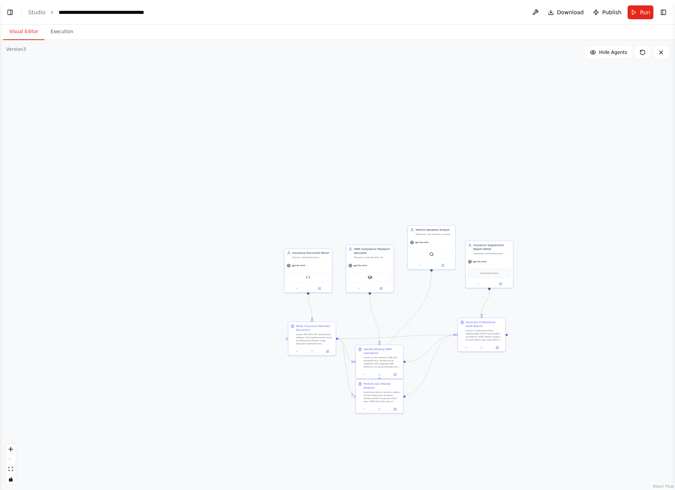
drag, startPoint x: 262, startPoint y: 322, endPoint x: 251, endPoint y: 336, distance: 17.8
click at [251, 336] on div ".deletable-edge-delete-btn { width: 20px; height: 20px; border: 0px solid #ffff…" at bounding box center [337, 265] width 675 height 450
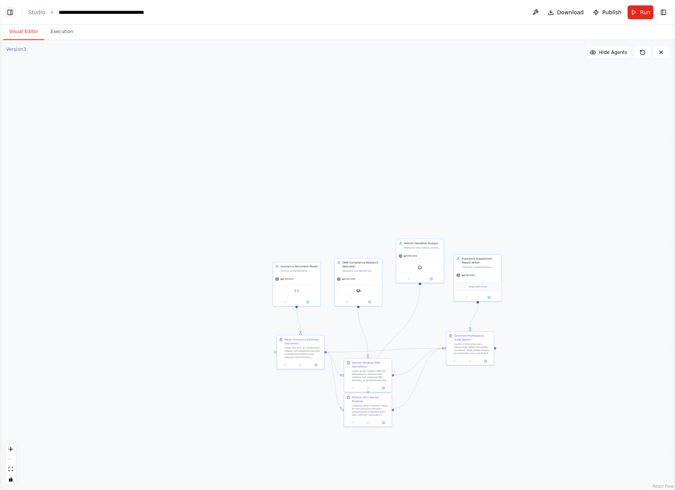
click at [12, 12] on button "Toggle Left Sidebar" at bounding box center [10, 12] width 11 height 11
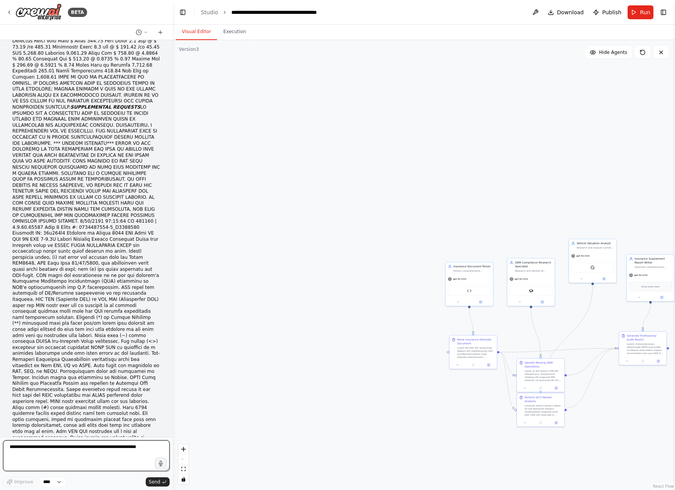
click at [102, 460] on textarea at bounding box center [86, 455] width 166 height 31
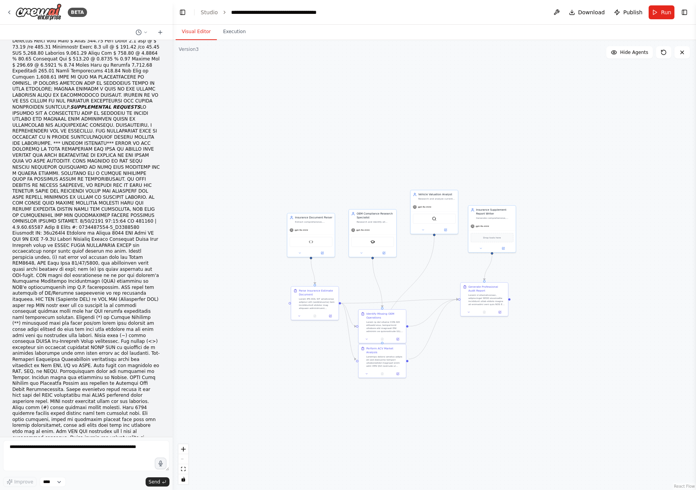
drag, startPoint x: 584, startPoint y: 462, endPoint x: 440, endPoint y: 401, distance: 155.9
click at [440, 401] on div ".deletable-edge-delete-btn { width: 20px; height: 20px; border: 0px solid #ffff…" at bounding box center [435, 265] width 524 height 450
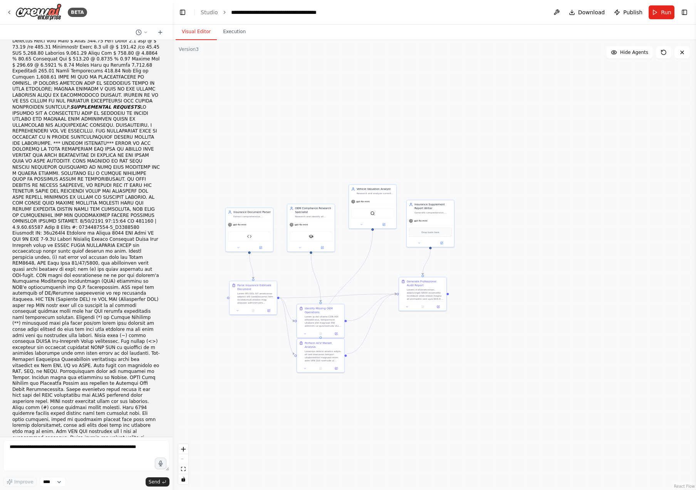
drag, startPoint x: 436, startPoint y: 398, endPoint x: 383, endPoint y: 401, distance: 53.7
click at [383, 401] on div ".deletable-edge-delete-btn { width: 20px; height: 20px; border: 0px solid #ffff…" at bounding box center [435, 265] width 524 height 450
click at [62, 449] on textarea at bounding box center [86, 455] width 166 height 31
click at [603, 12] on span "Download" at bounding box center [591, 12] width 27 height 8
